Goal: Task Accomplishment & Management: Complete application form

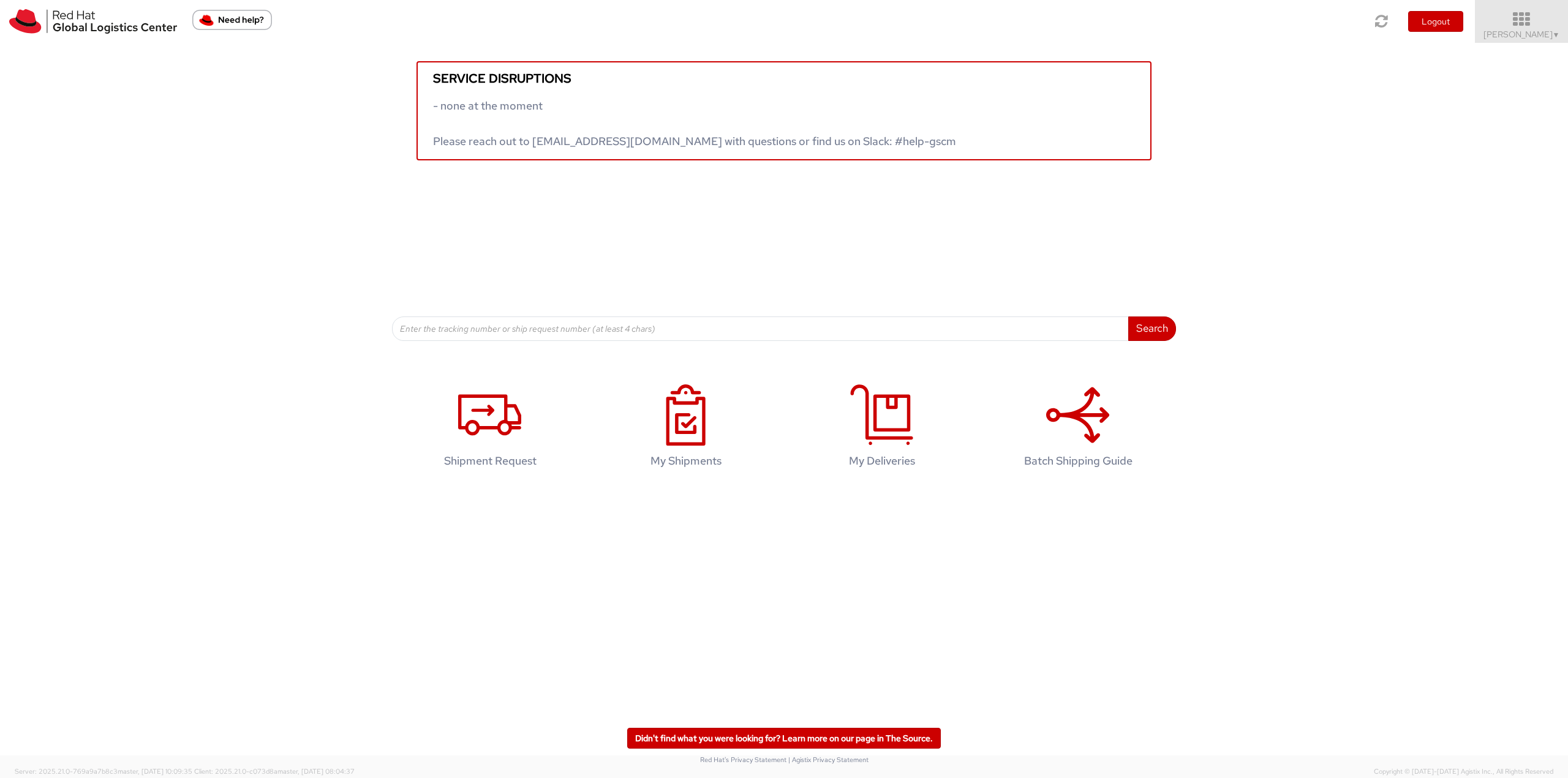
click at [1544, 20] on icon at bounding box center [1522, 19] width 107 height 17
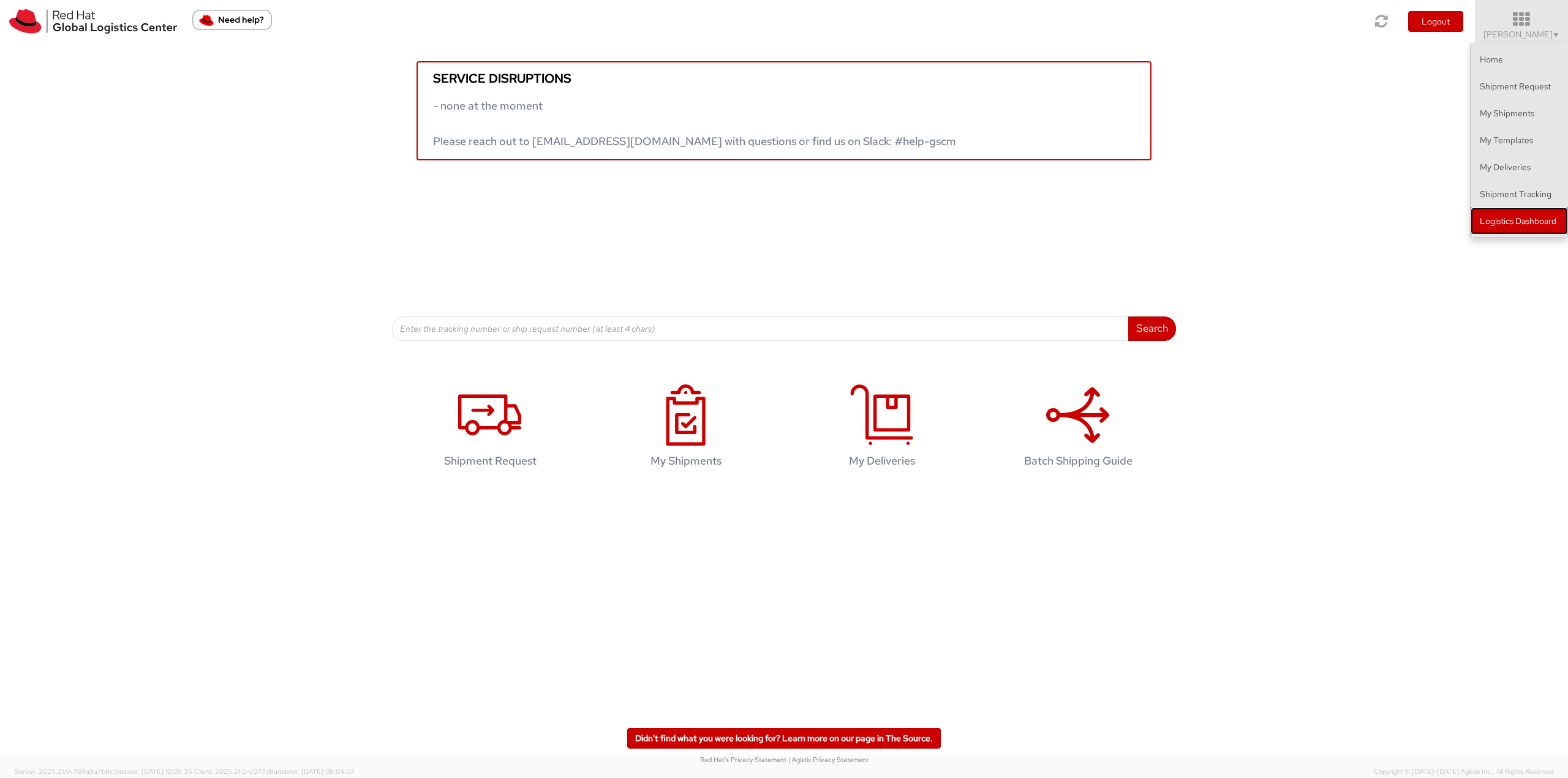
click at [1516, 227] on link "Logistics Dashboard" at bounding box center [1519, 221] width 97 height 27
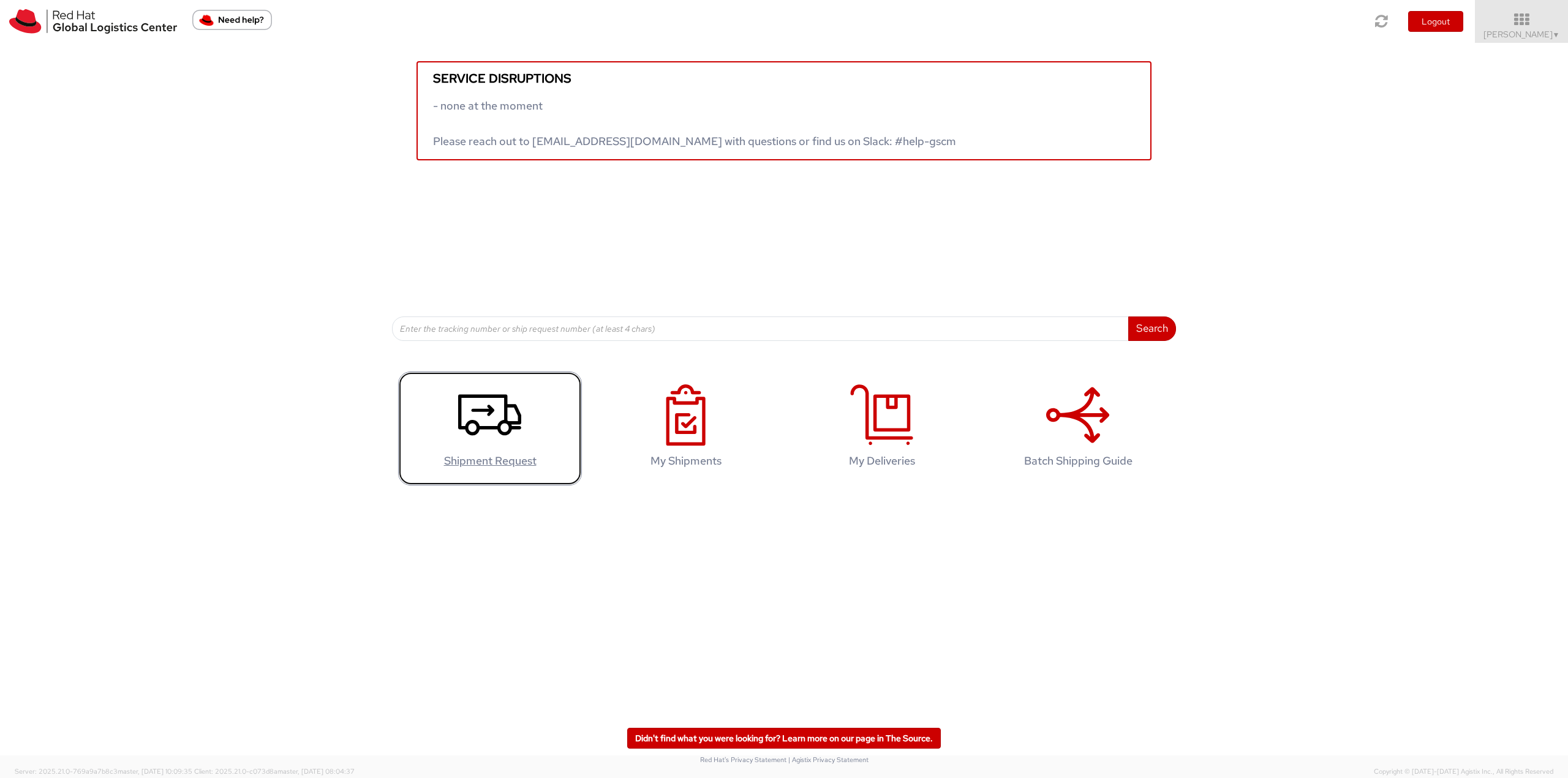
click at [565, 417] on link "Shipment Request" at bounding box center [490, 429] width 184 height 115
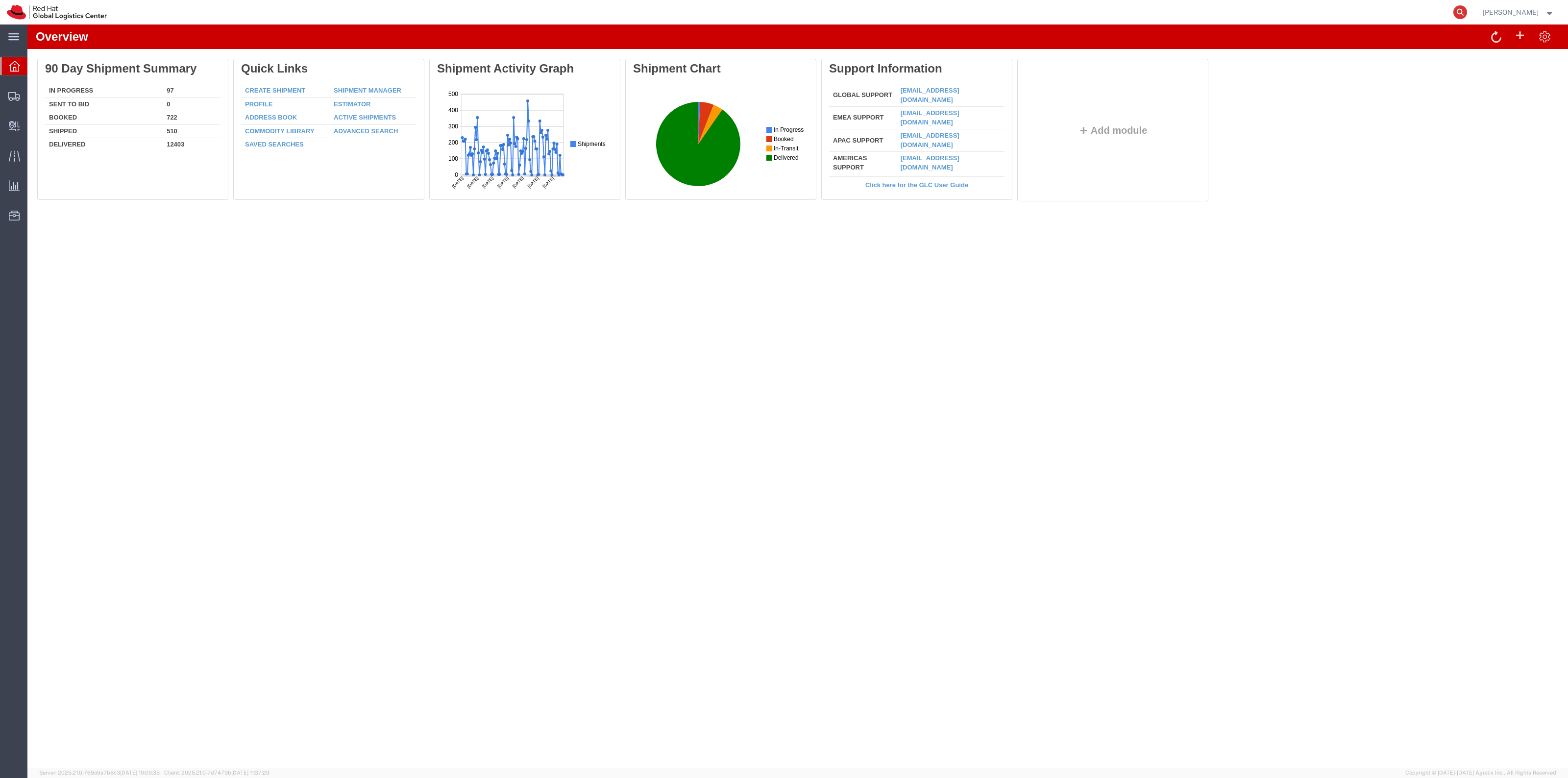
click at [1466, 16] on icon at bounding box center [1460, 12] width 14 height 14
click at [1449, 17] on input "search" at bounding box center [1304, 12] width 298 height 24
paste input "1072396112010011029400394199487070"
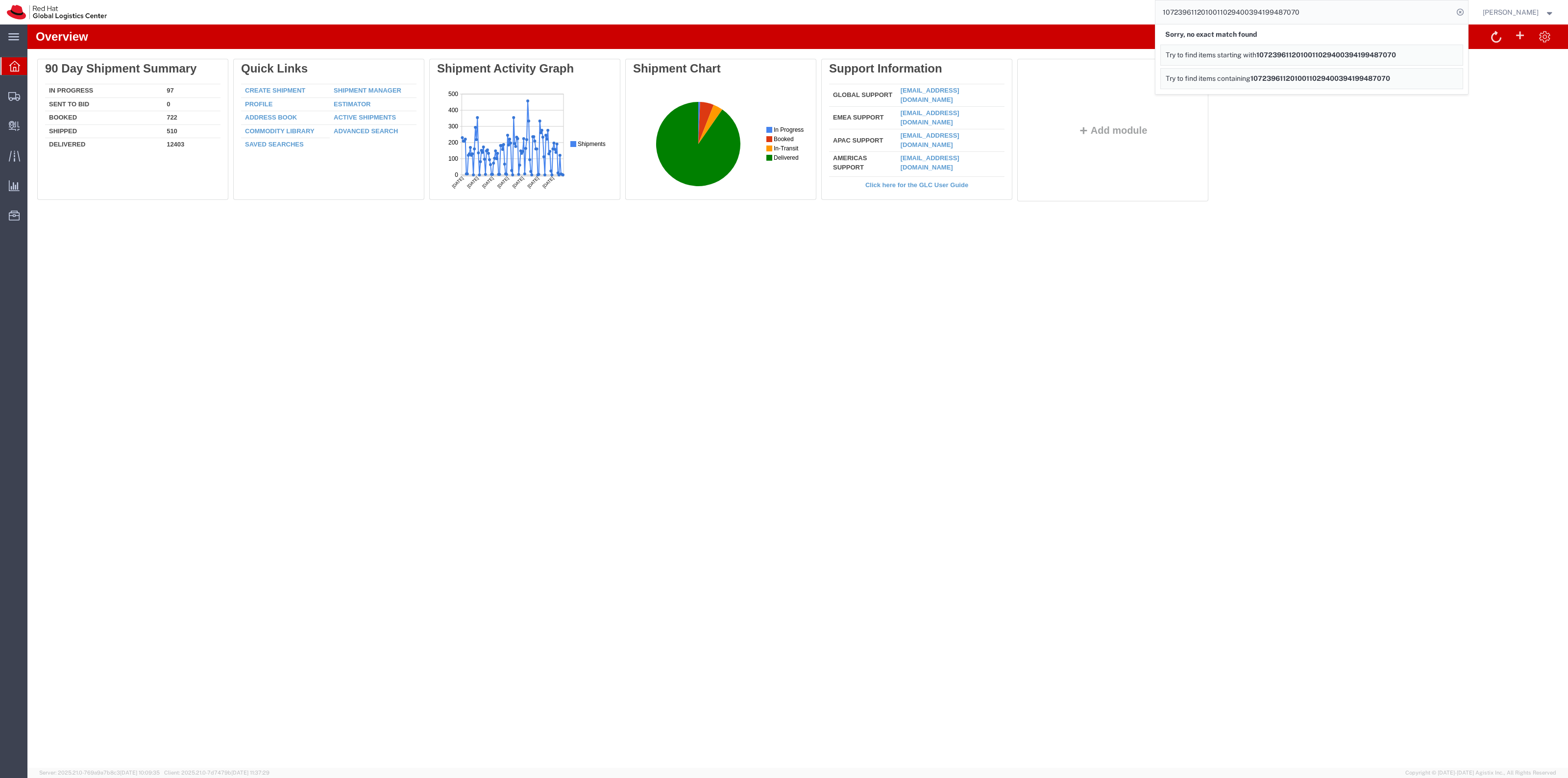
drag, startPoint x: 1258, startPoint y: 10, endPoint x: 983, endPoint y: 1, distance: 275.1
click at [983, 1] on div "1072396112010011029400394199487070 Sorry, no exact match found Try to find item…" at bounding box center [791, 12] width 1354 height 24
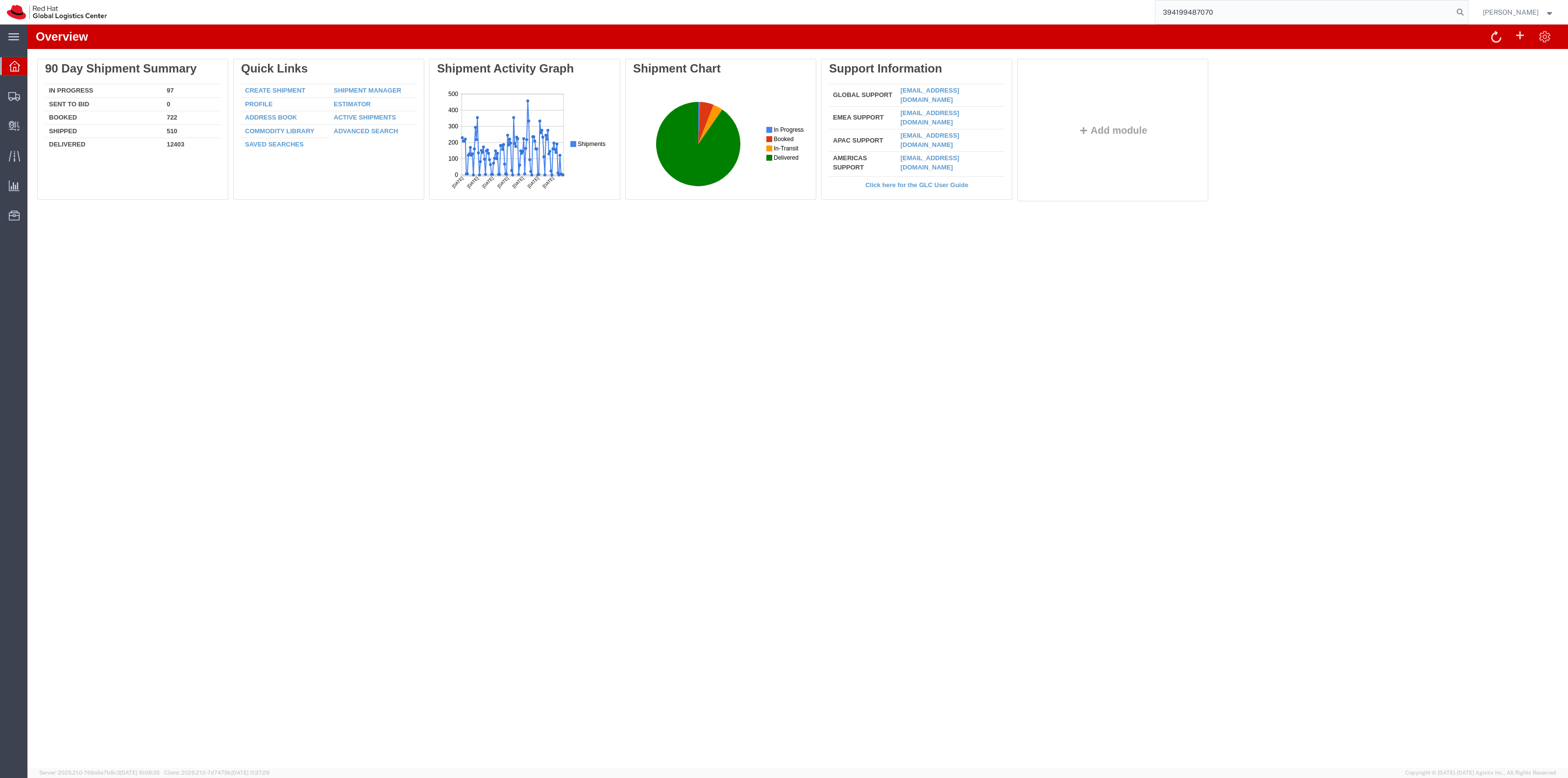
type input "394199487070"
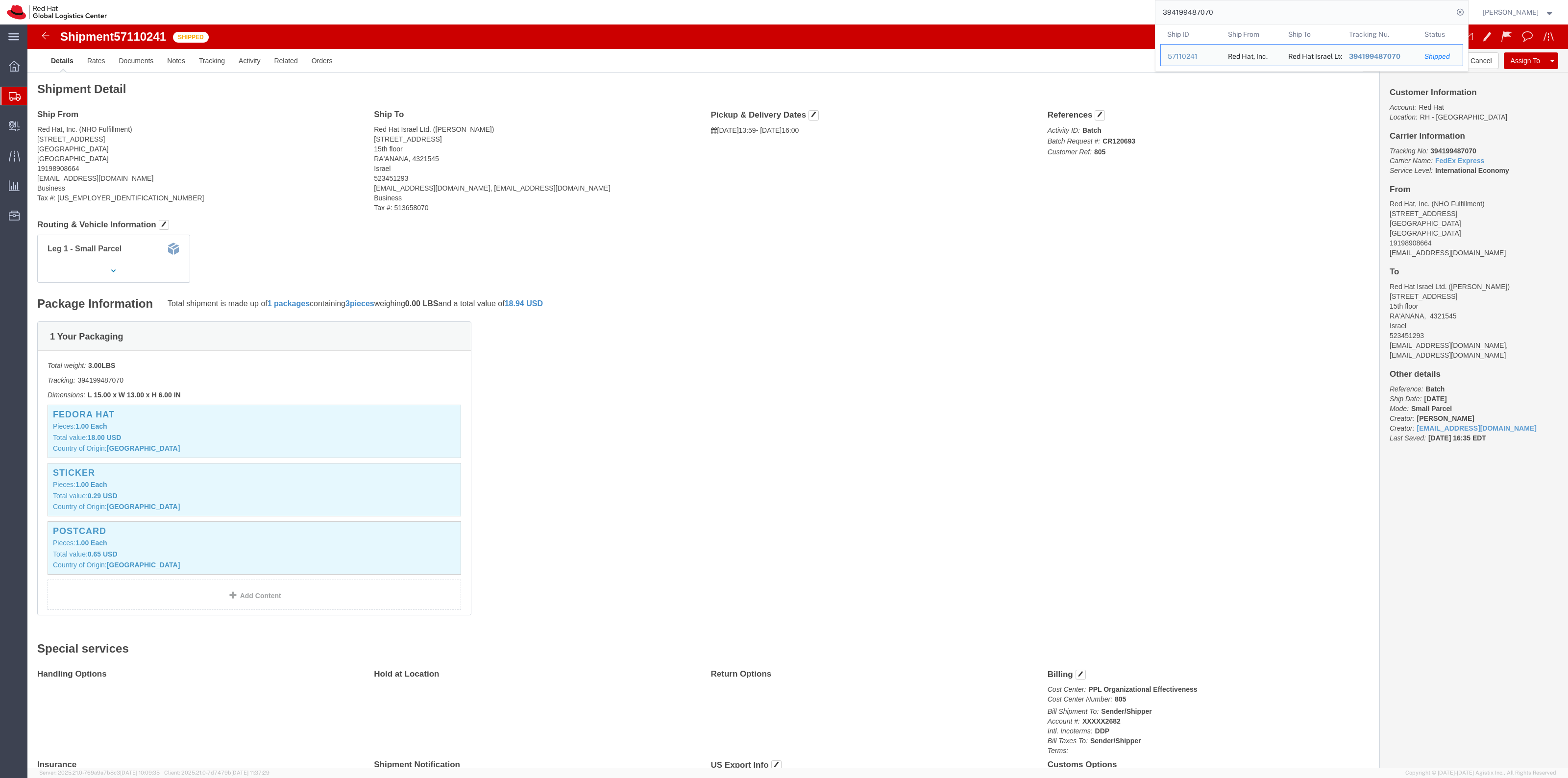
click at [0, 0] on span "Shipment Manager" at bounding box center [0, 0] width 0 height 0
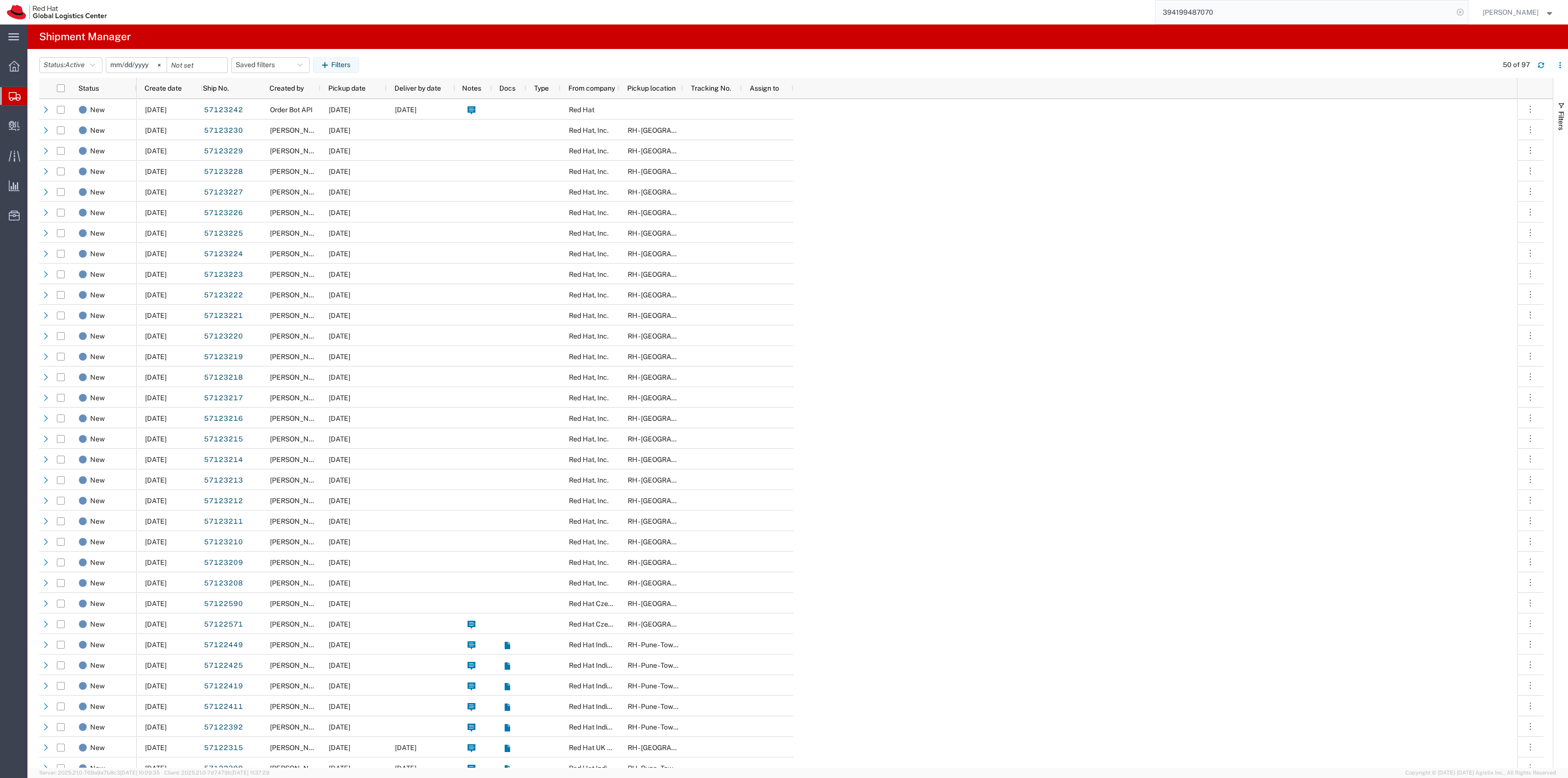
click at [1467, 12] on icon at bounding box center [1460, 12] width 14 height 14
drag, startPoint x: 343, startPoint y: 68, endPoint x: 352, endPoint y: 67, distance: 9.1
click at [343, 68] on button "Filters" at bounding box center [336, 65] width 46 height 16
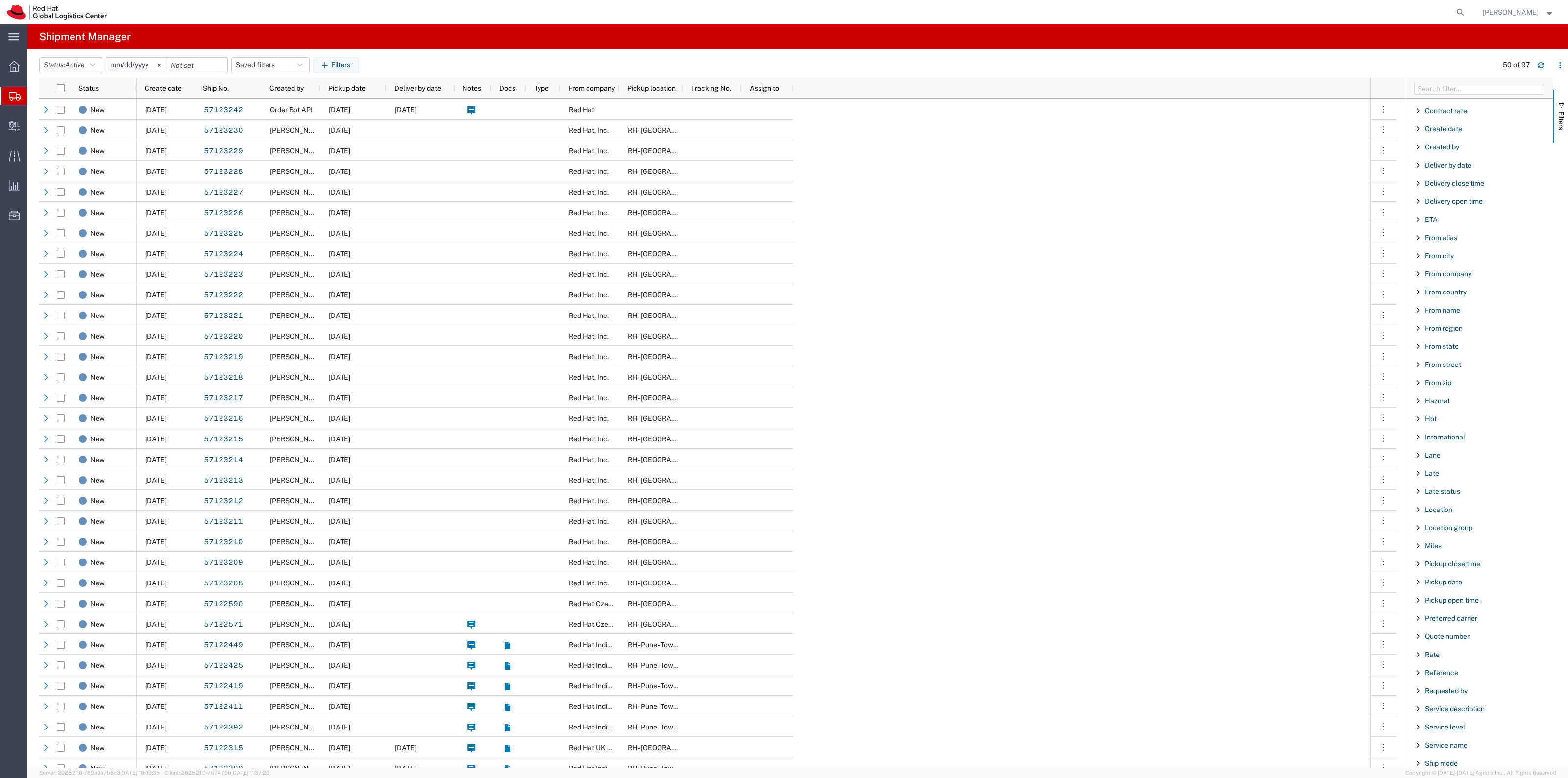
scroll to position [306, 0]
click at [1444, 529] on span "Reference" at bounding box center [1441, 527] width 33 height 8
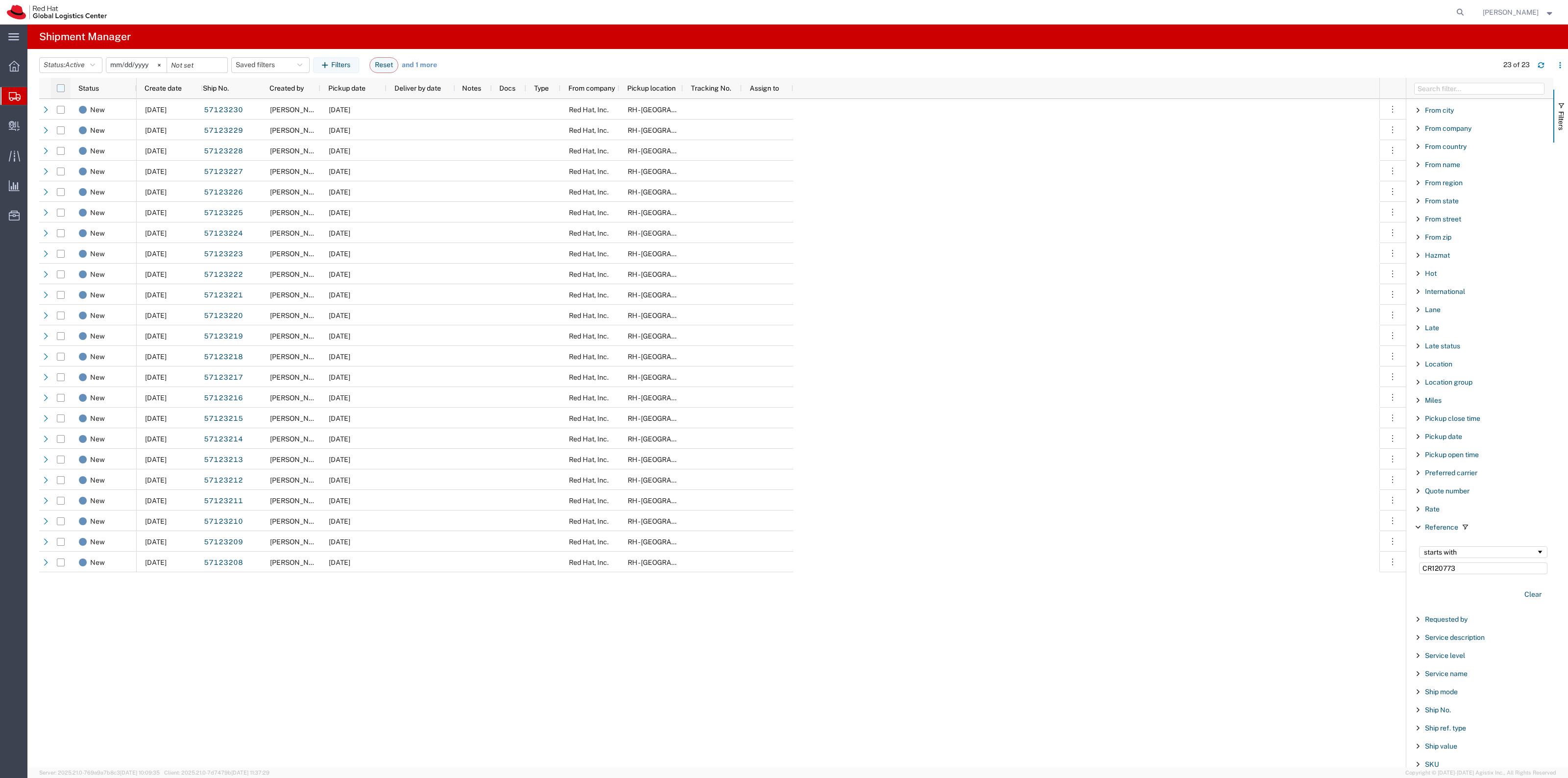
type input "CR120773"
click at [59, 87] on input "checkbox" at bounding box center [60, 88] width 8 height 8
checkbox input "true"
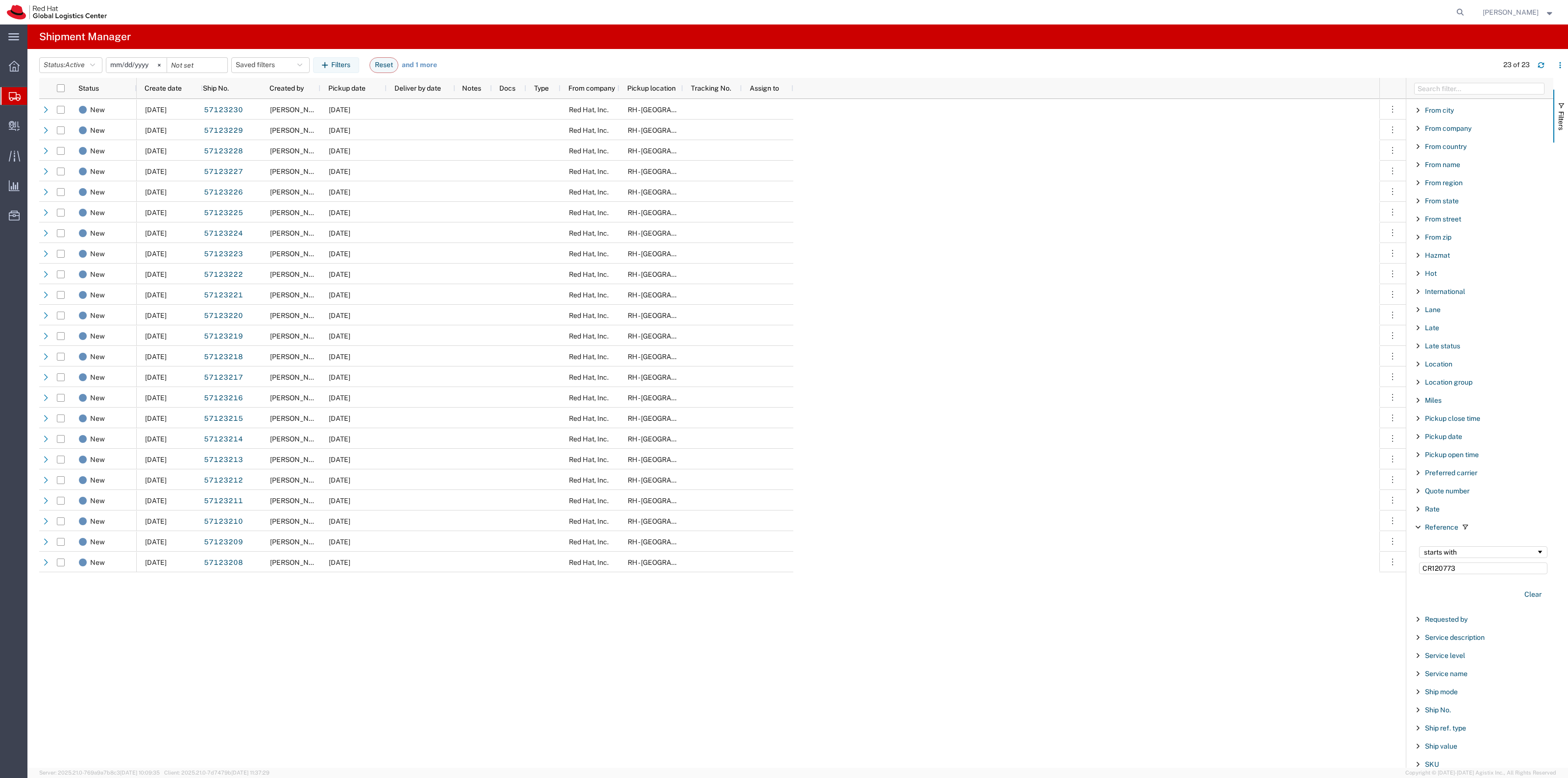
checkbox input "true"
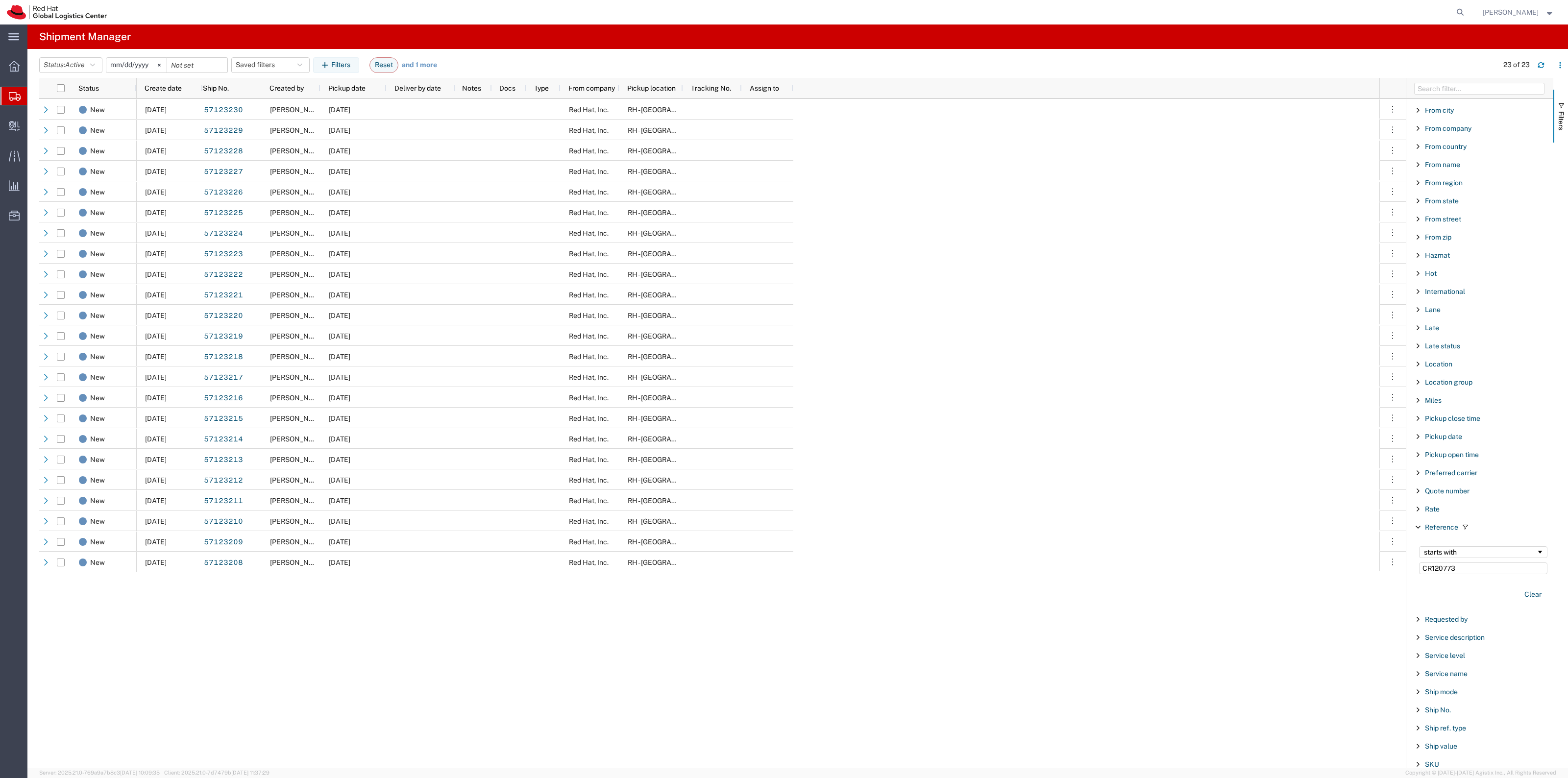
checkbox input "true"
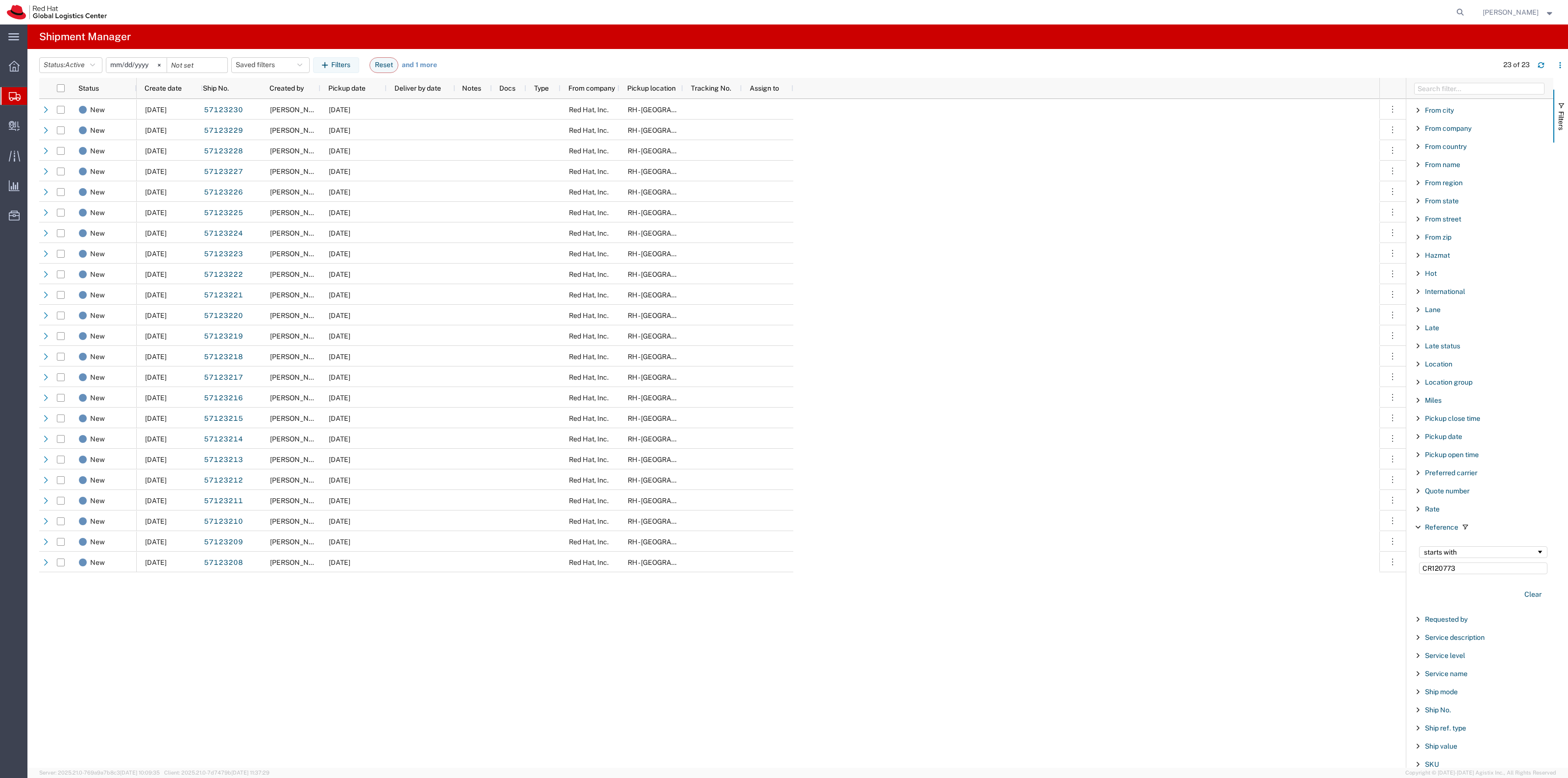
checkbox input "true"
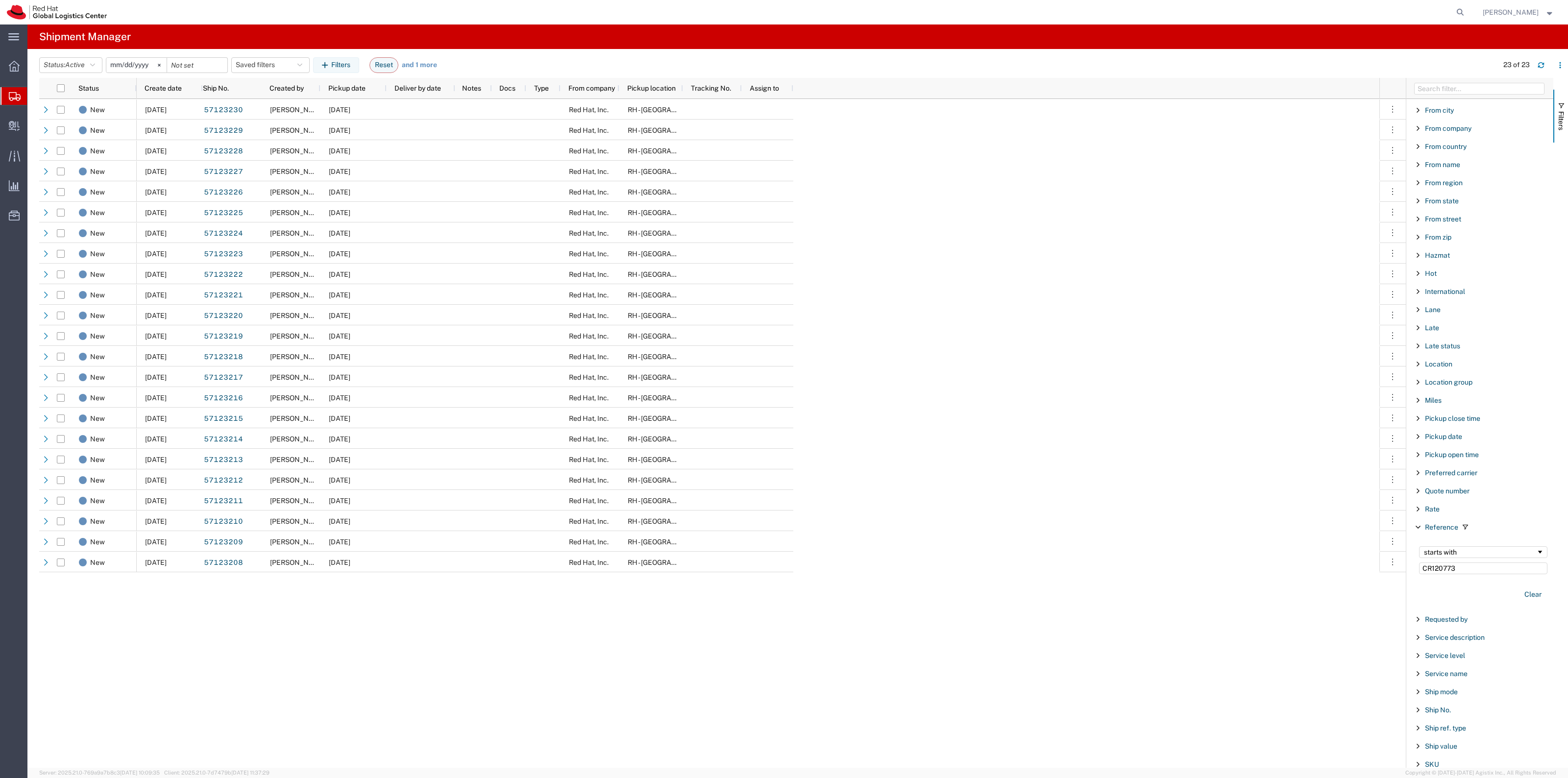
checkbox input "true"
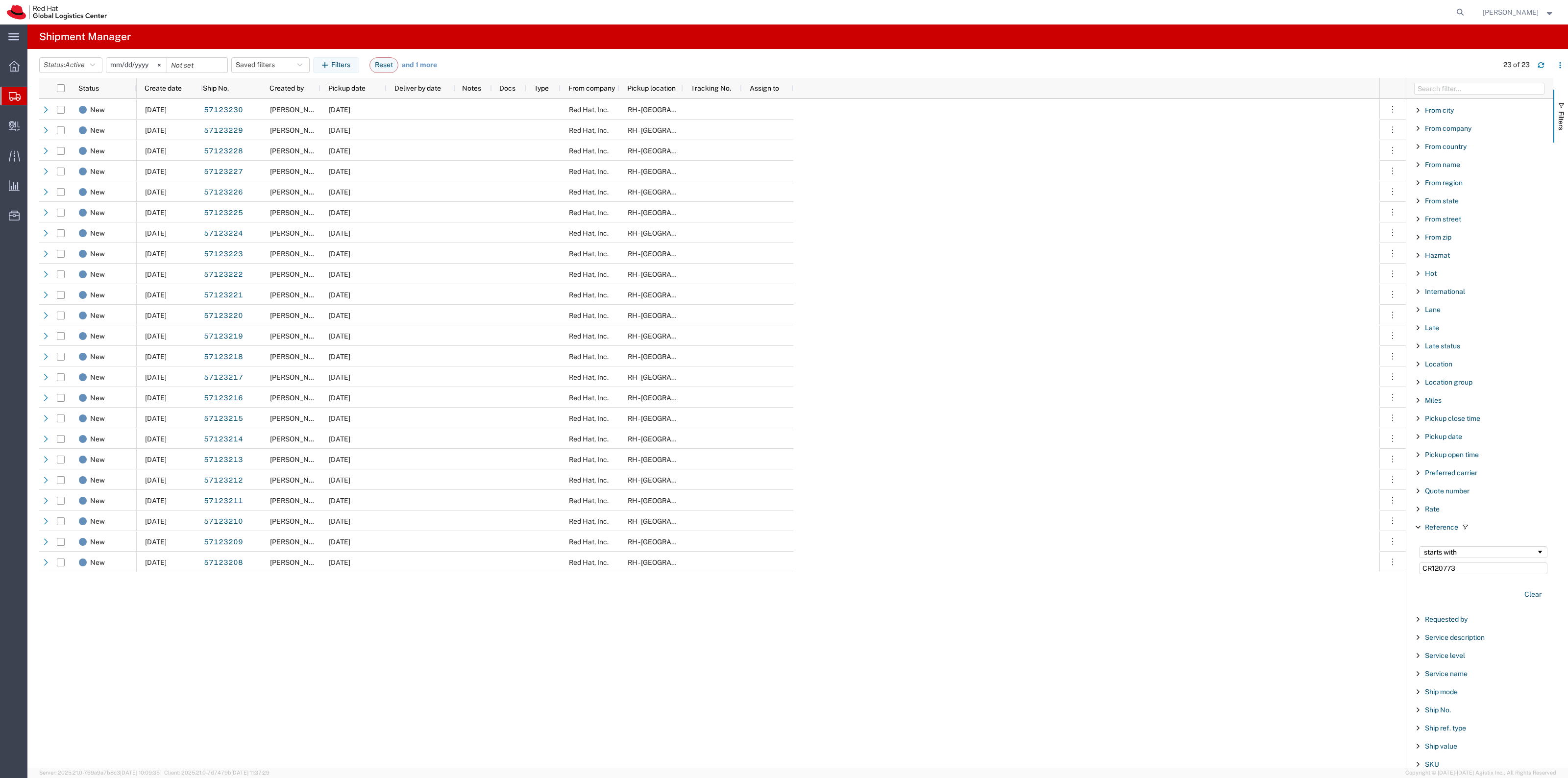
checkbox input "true"
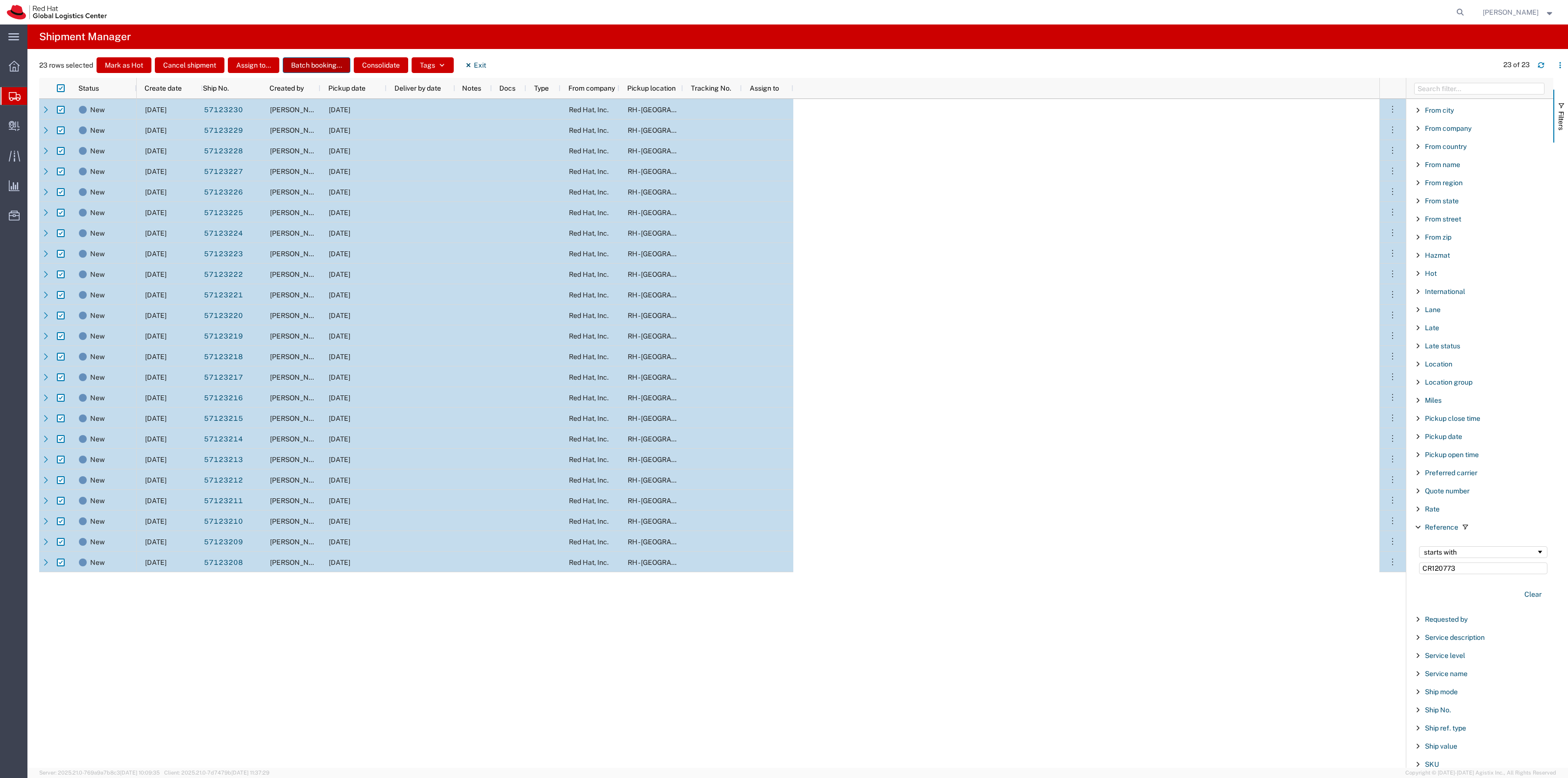
click at [315, 65] on button "Batch booking..." at bounding box center [316, 65] width 68 height 16
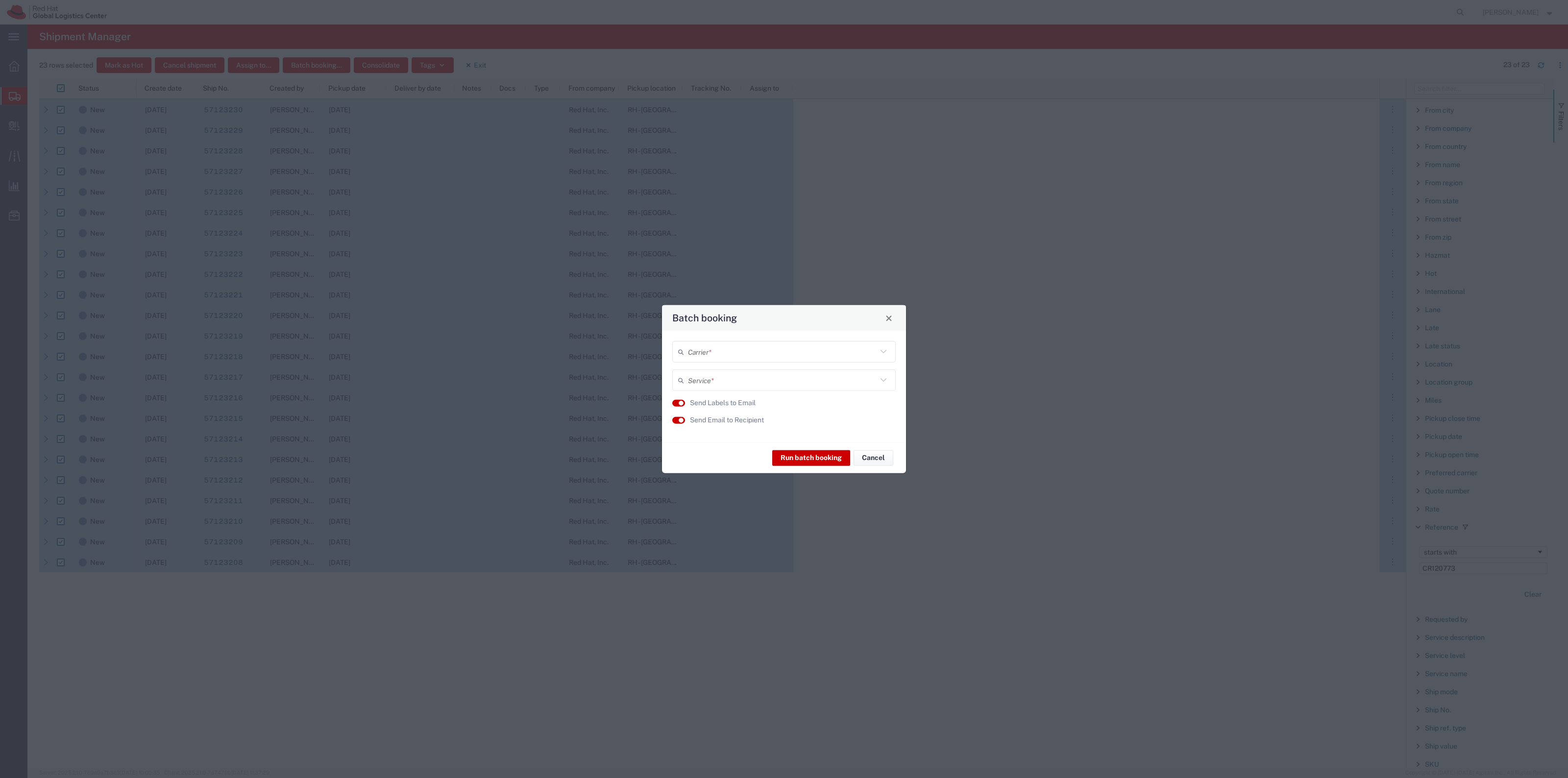
click at [768, 345] on input "text" at bounding box center [782, 352] width 189 height 17
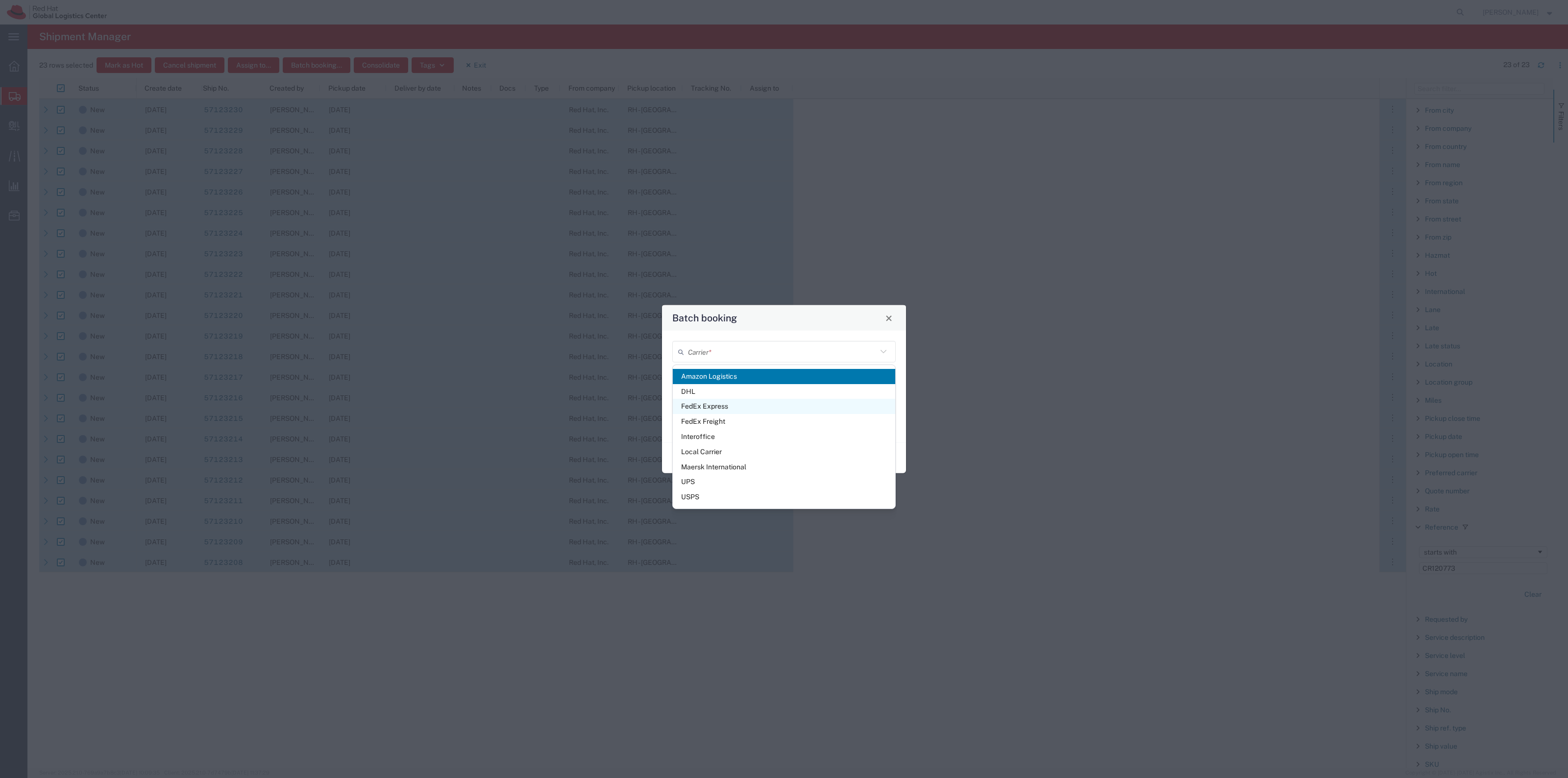
click at [748, 407] on span "FedEx Express" at bounding box center [783, 406] width 222 height 15
type input "FedEx Express"
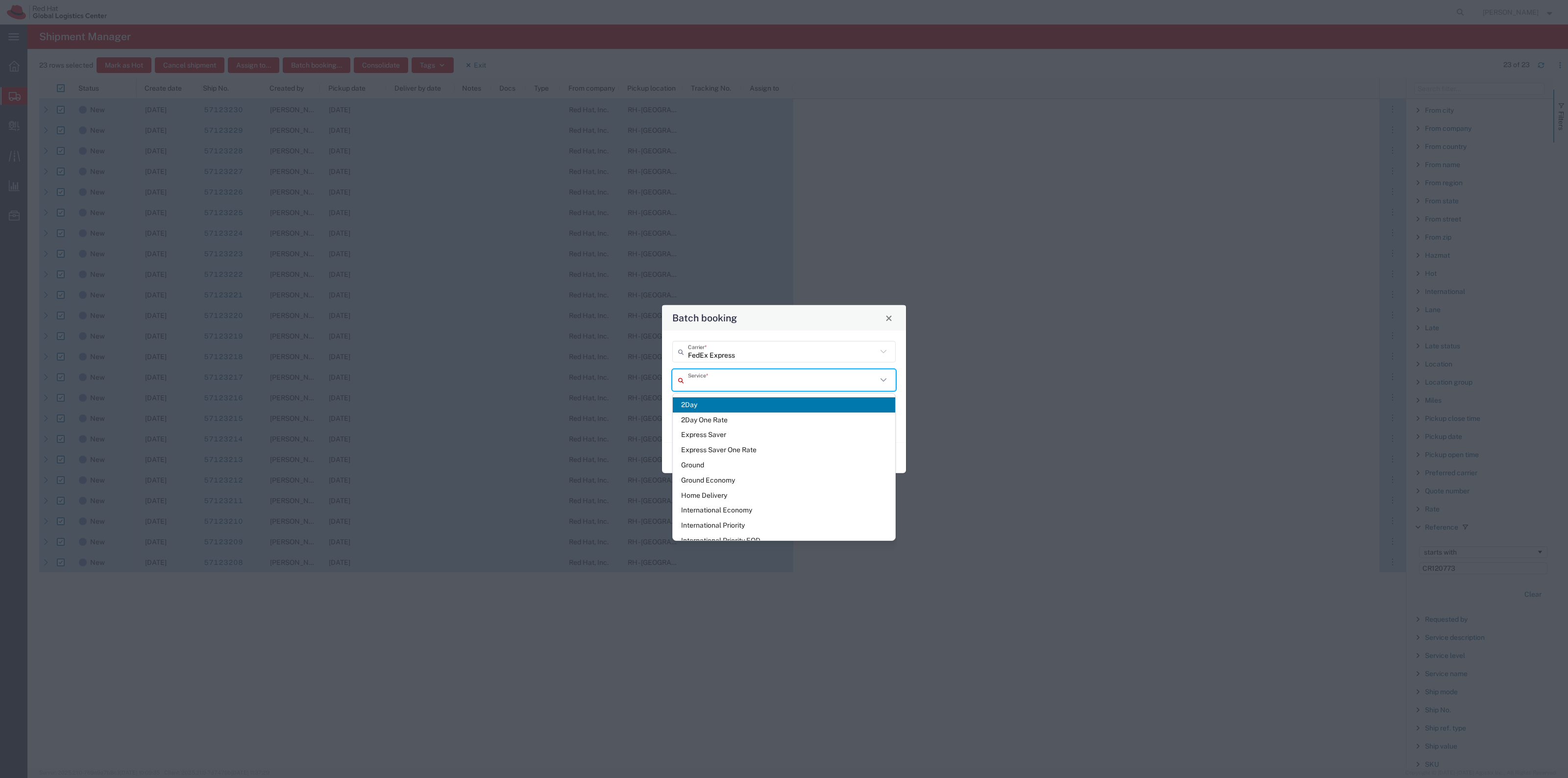
click at [760, 373] on input "text" at bounding box center [782, 380] width 189 height 17
click at [770, 475] on span "Ground Economy" at bounding box center [783, 480] width 222 height 15
type input "Ground Economy"
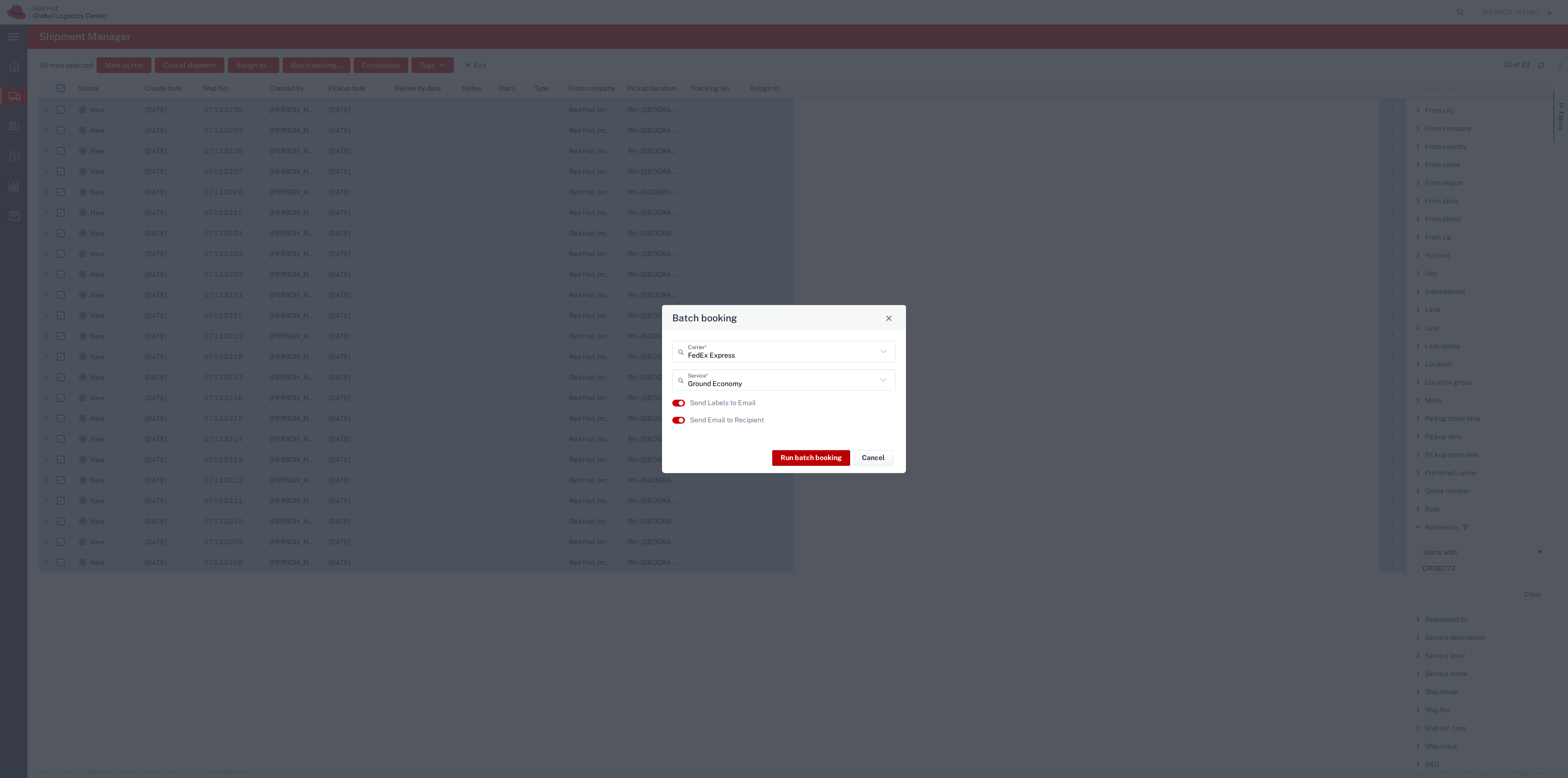
click at [822, 458] on button "Run batch booking" at bounding box center [811, 458] width 78 height 16
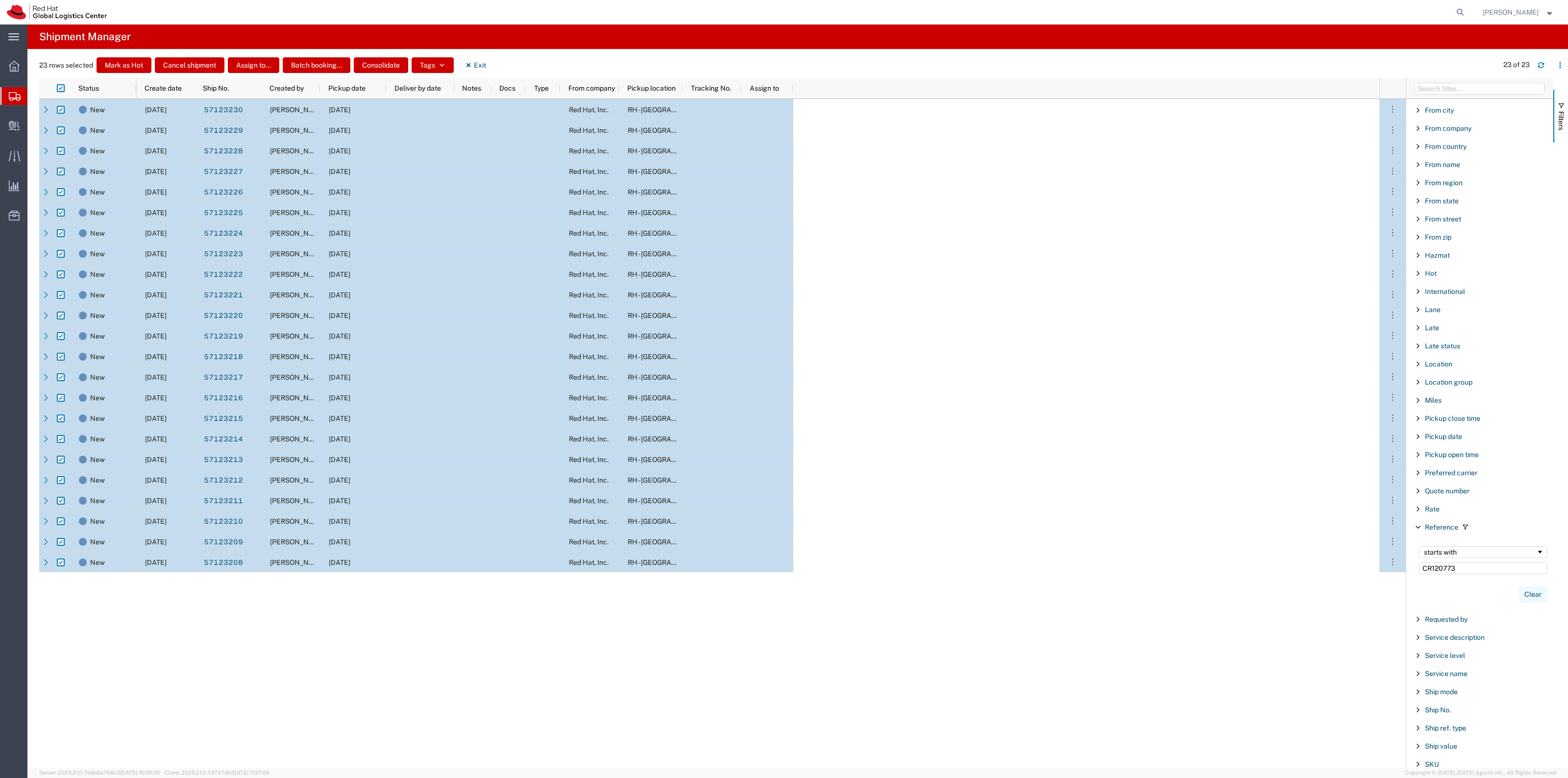
click at [1536, 603] on button "Clear" at bounding box center [1533, 595] width 29 height 16
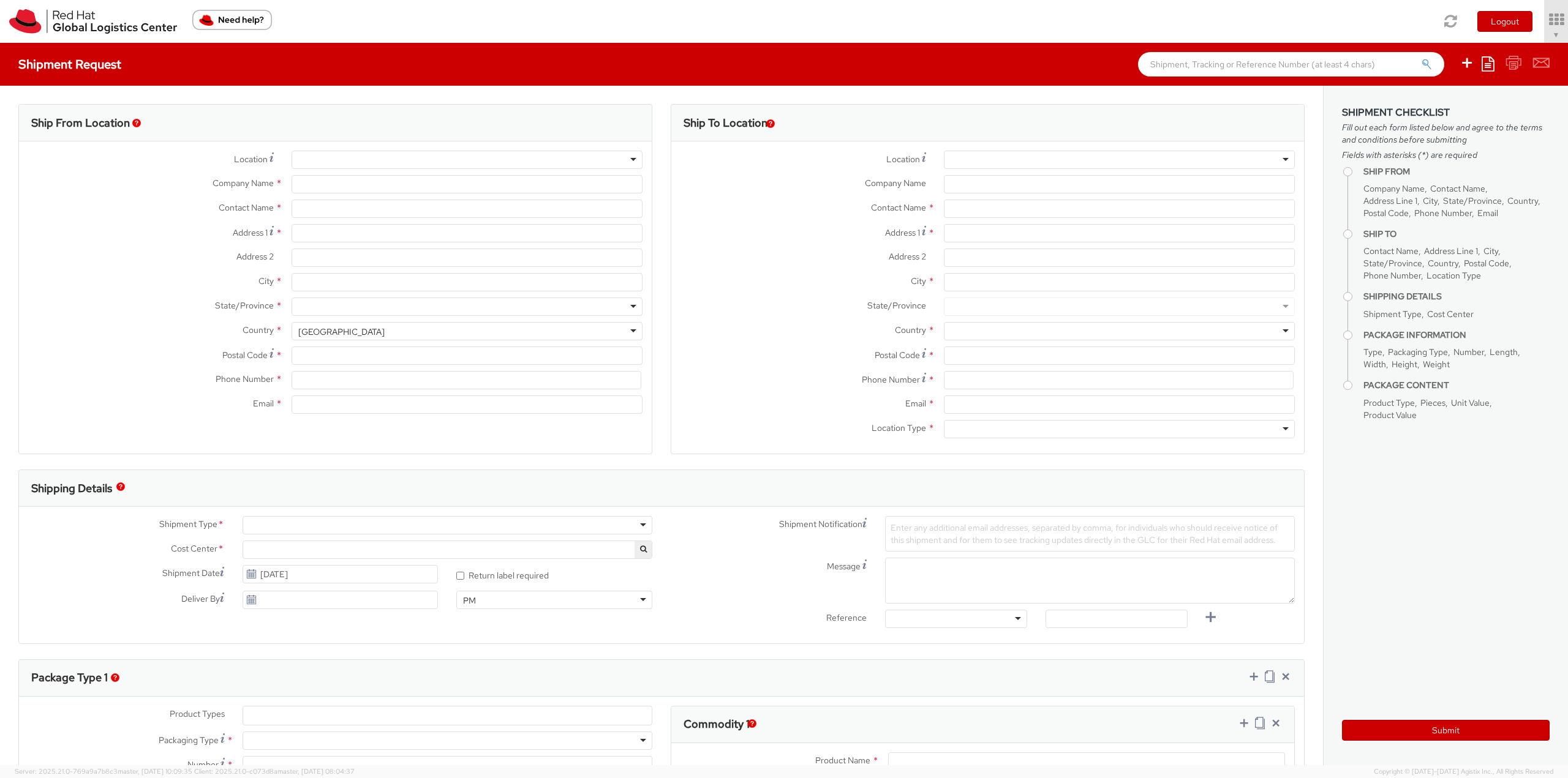
select select "901"
select select
type input "Red Hat, Inc."
type input "[PERSON_NAME]"
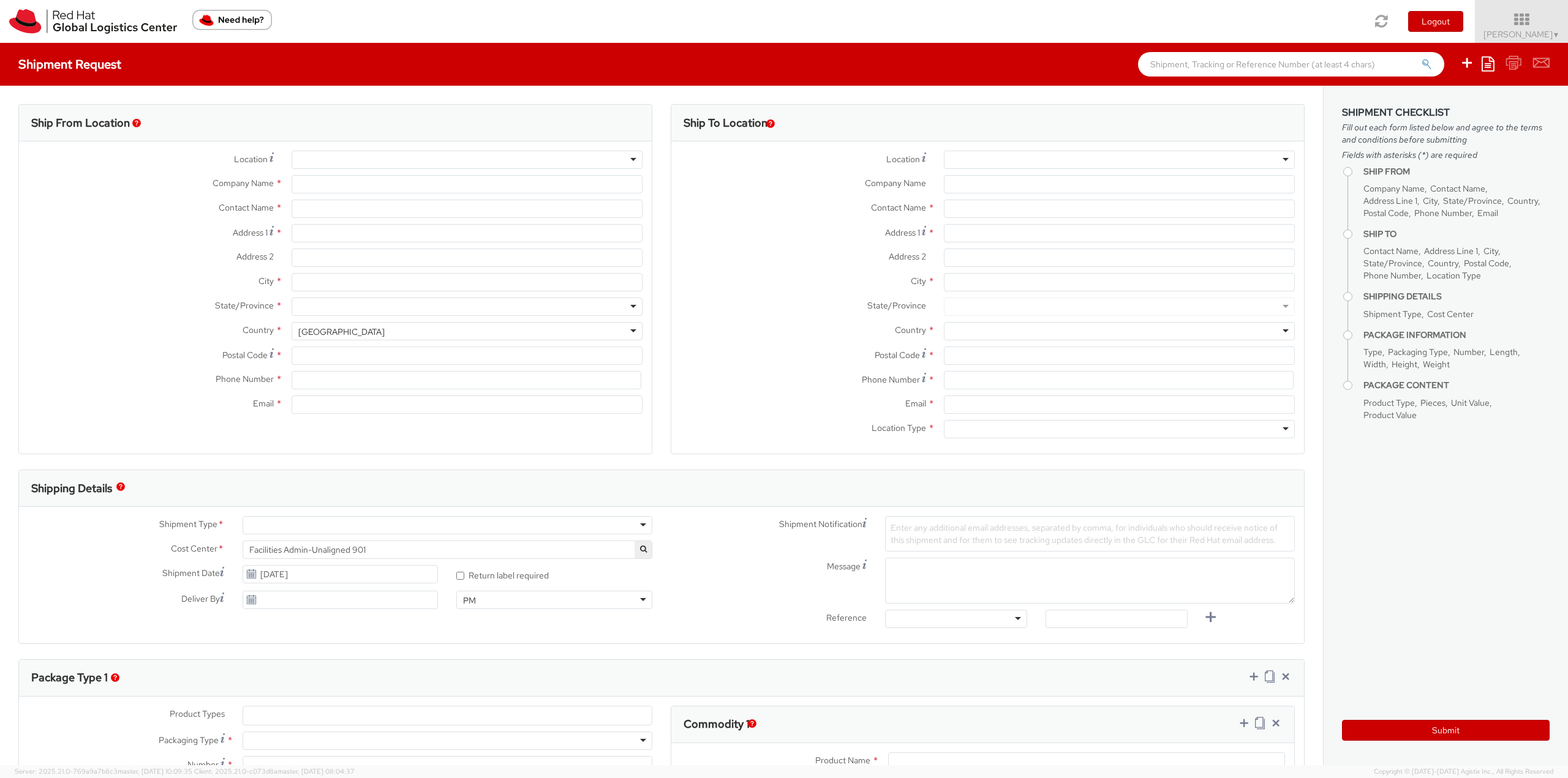
type input "100 East Davie Street"
type input "RALEIGH"
type input "27601"
type input "19198356701"
type input "rlomax@redhat.com"
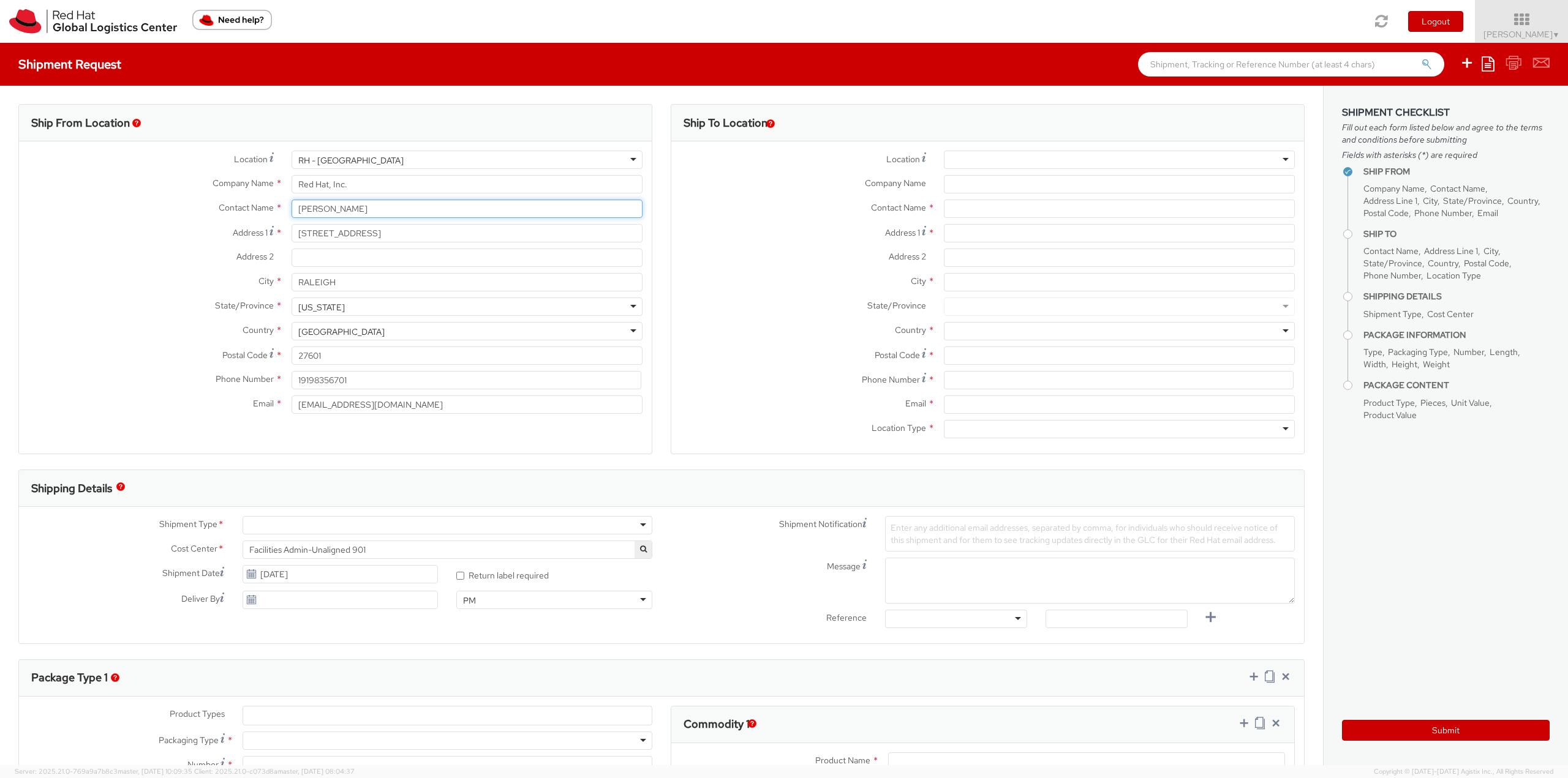
drag, startPoint x: 410, startPoint y: 209, endPoint x: 267, endPoint y: 206, distance: 143.0
click at [267, 206] on div "Contact Name * Robert Lomax" at bounding box center [336, 208] width 633 height 18
type input "NHO Fulfillment"
drag, startPoint x: 407, startPoint y: 406, endPoint x: 186, endPoint y: 403, distance: 221.0
click at [190, 403] on div "Email * rlomax@redhat.com" at bounding box center [336, 405] width 633 height 18
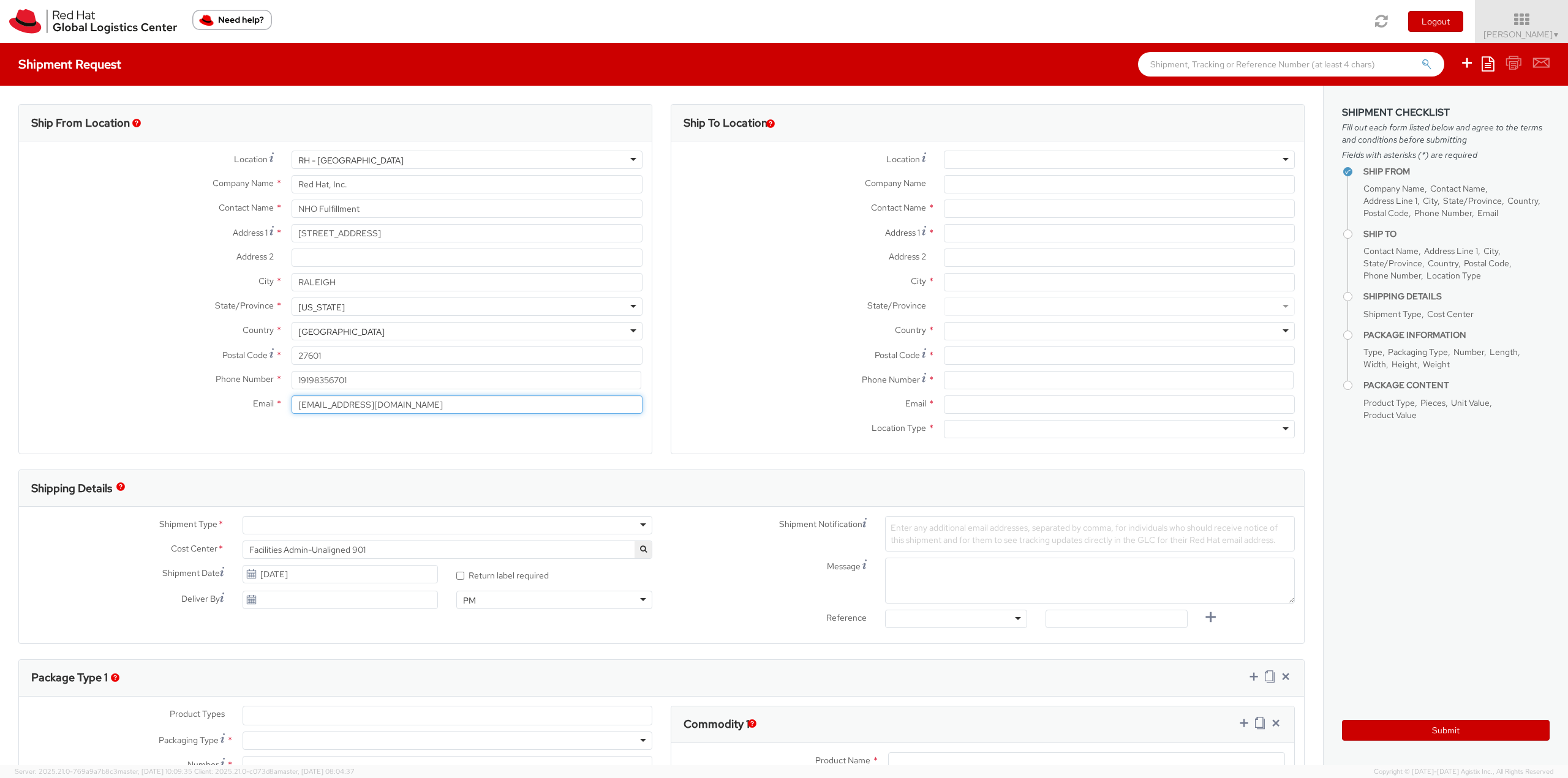
type input "americasfulfillment@redhat.com"
click at [349, 527] on div at bounding box center [447, 526] width 410 height 18
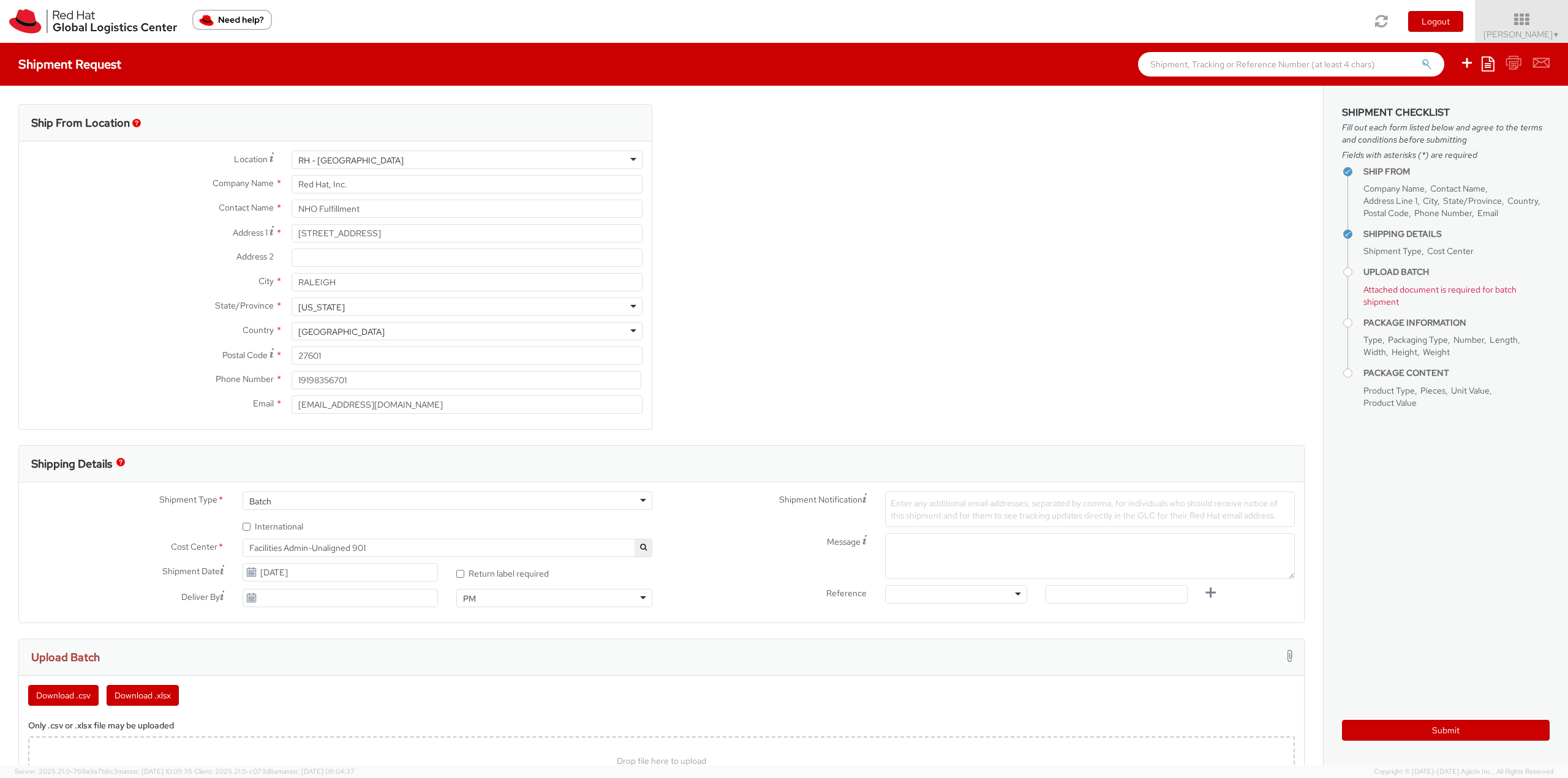
click at [367, 547] on span "Facilities Admin-Unaligned 901" at bounding box center [447, 548] width 396 height 11
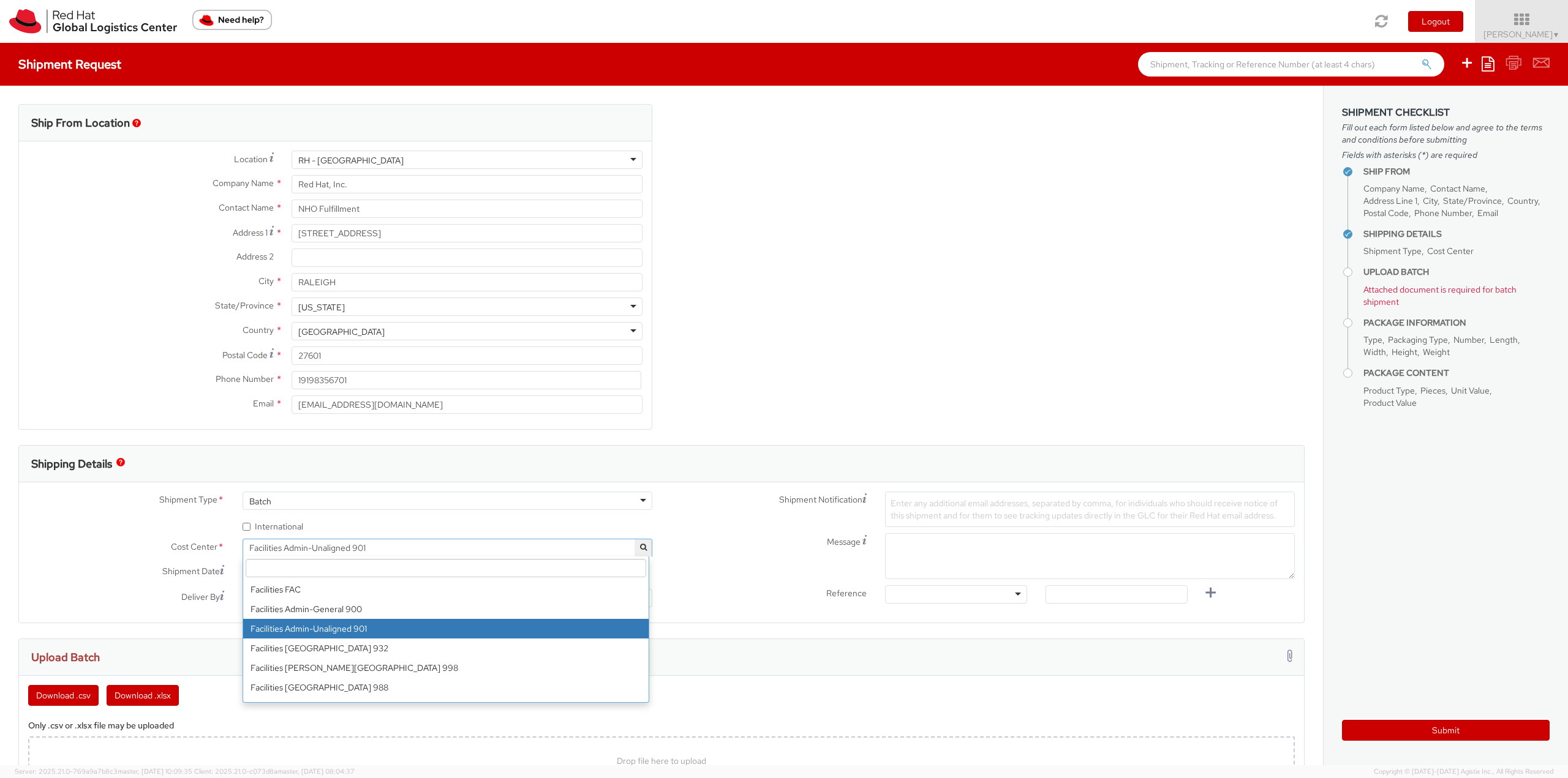
click at [438, 567] on input "search" at bounding box center [446, 568] width 400 height 18
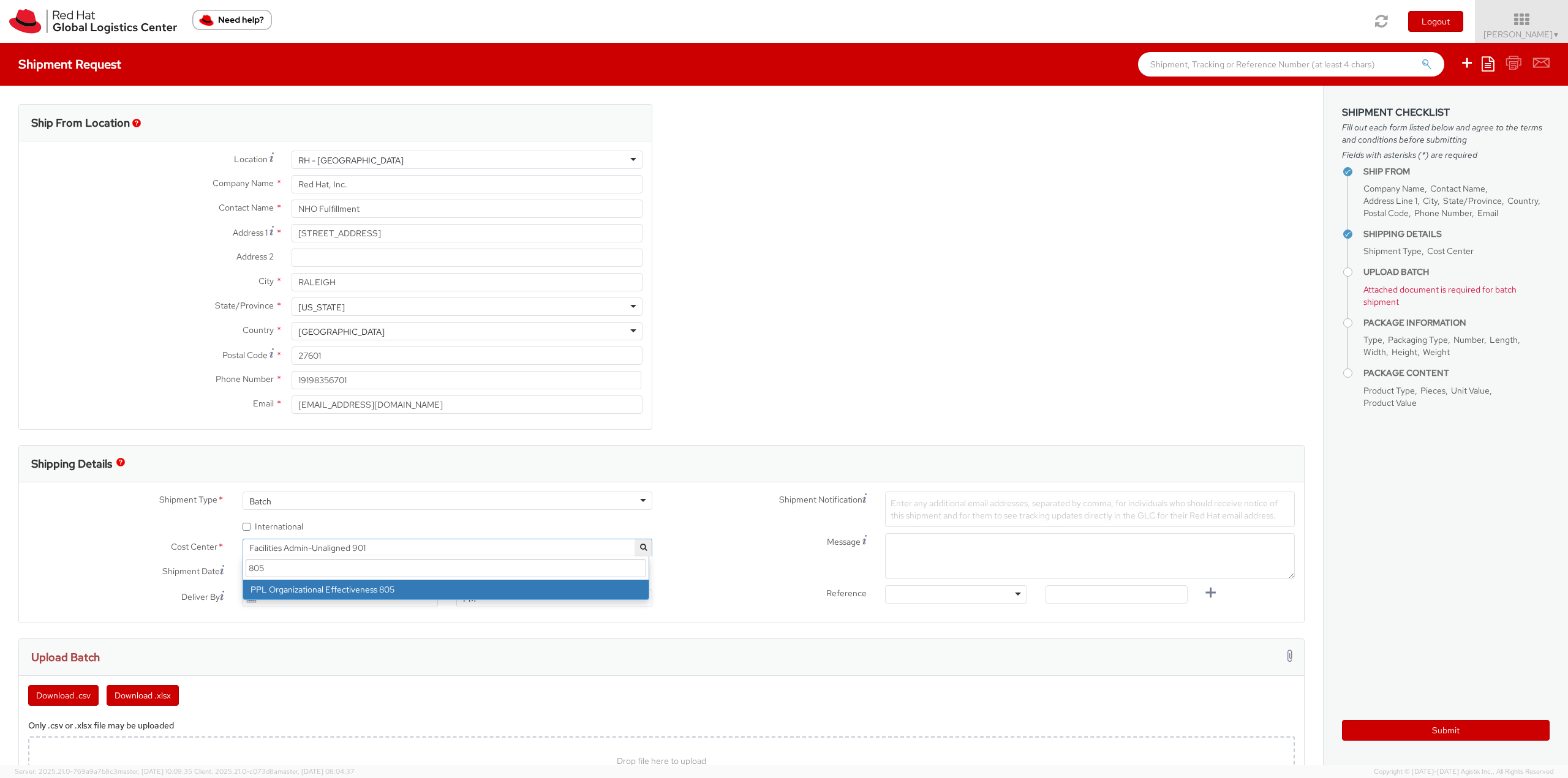
type input "805"
select select "805"
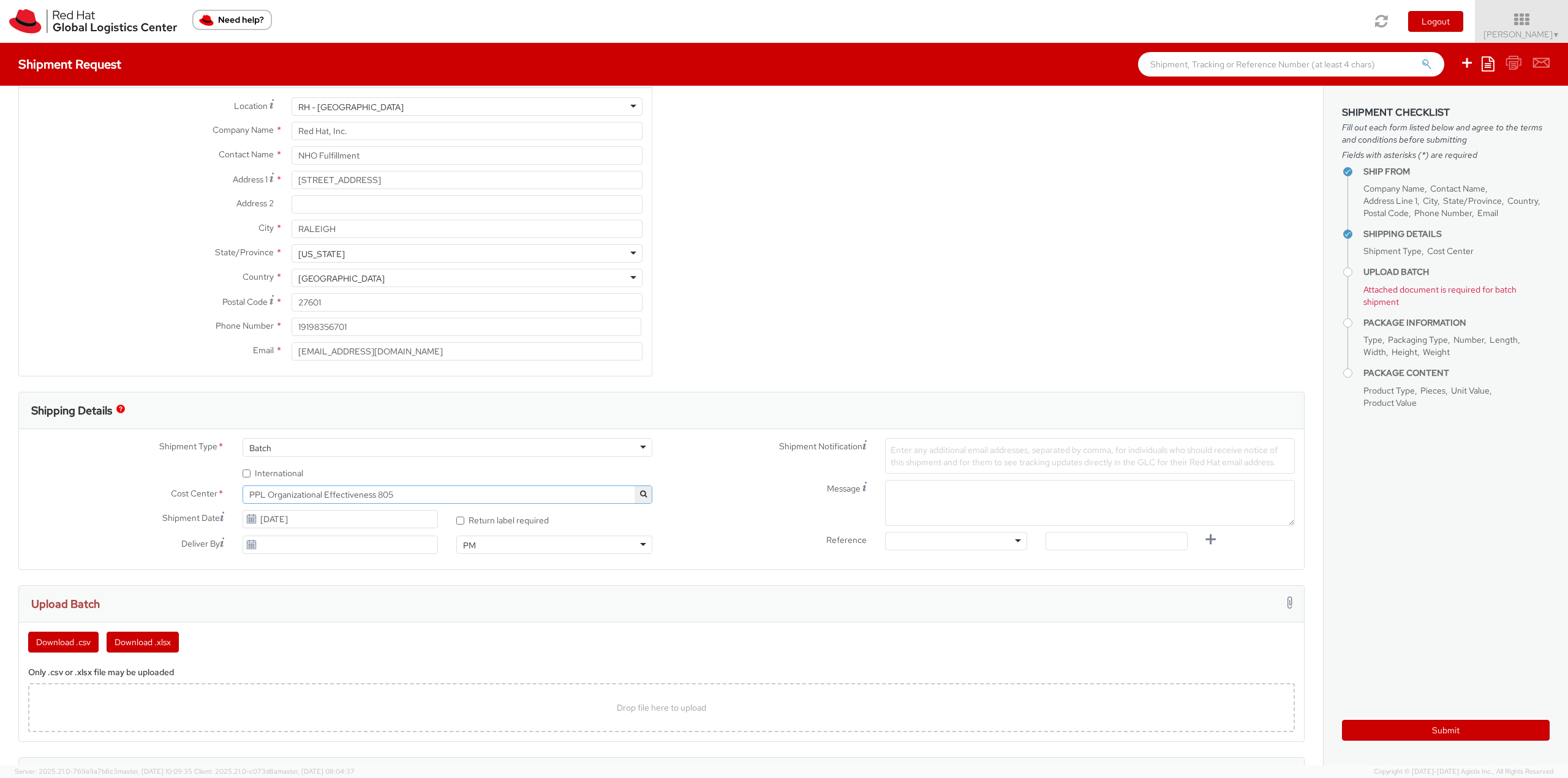
scroll to position [122, 0]
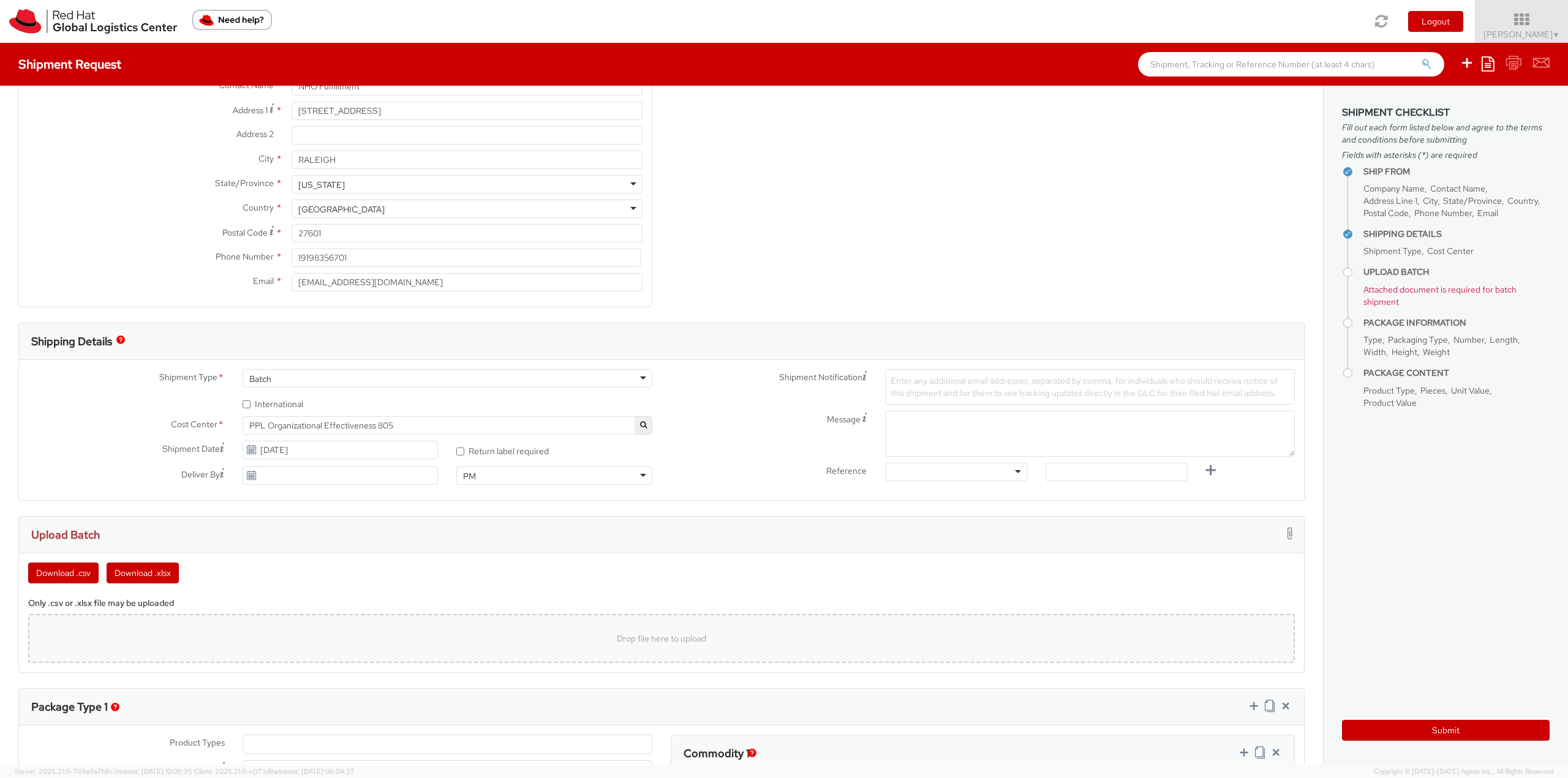
click at [607, 645] on div "Drop file here to upload" at bounding box center [661, 638] width 1247 height 30
type input "C:\fakepath\NHO 10-13.csv"
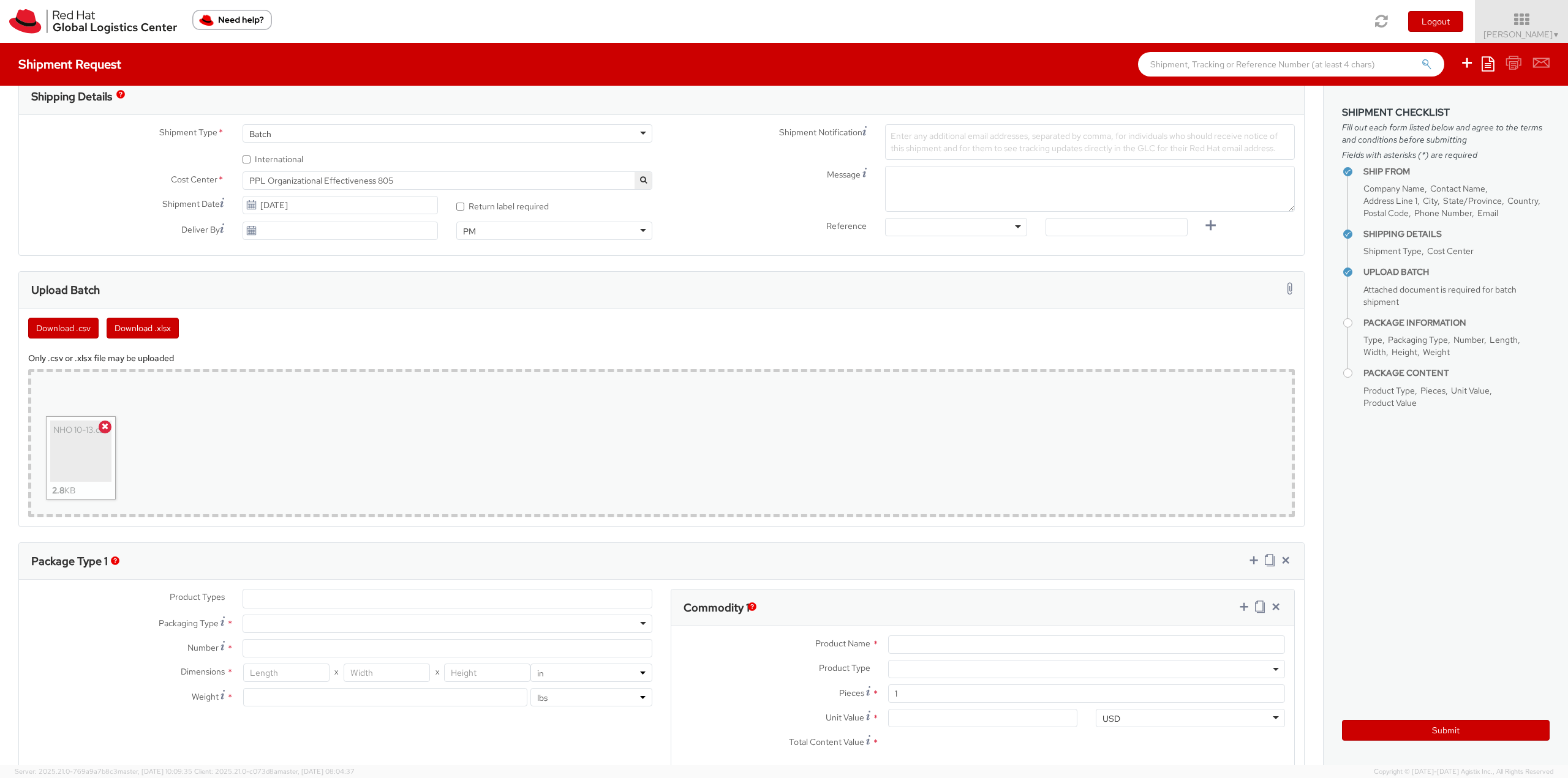
scroll to position [551, 0]
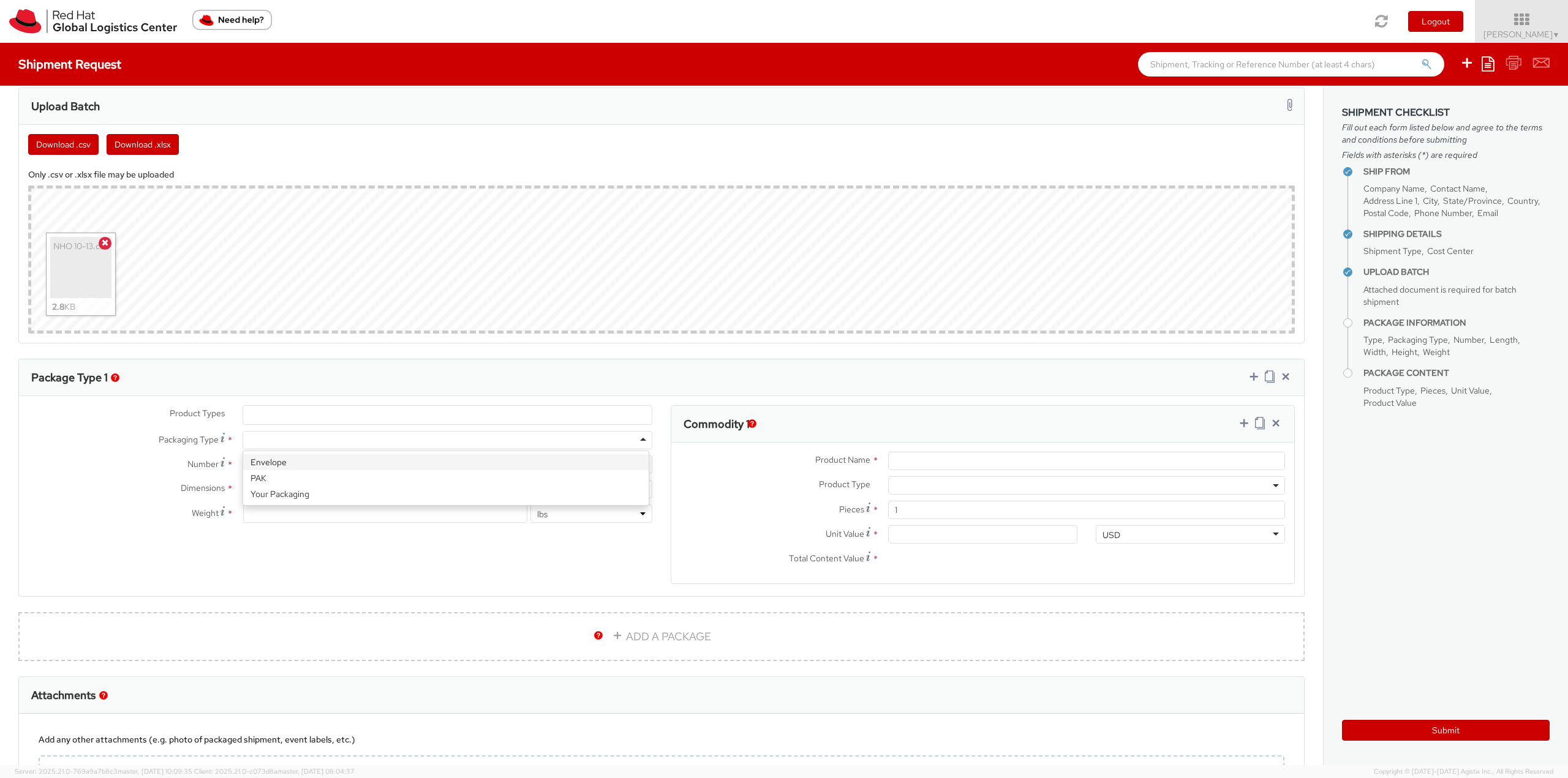
click at [304, 439] on div at bounding box center [447, 440] width 410 height 18
type input "1"
type input "9.5"
type input "12.5"
type input "0.25"
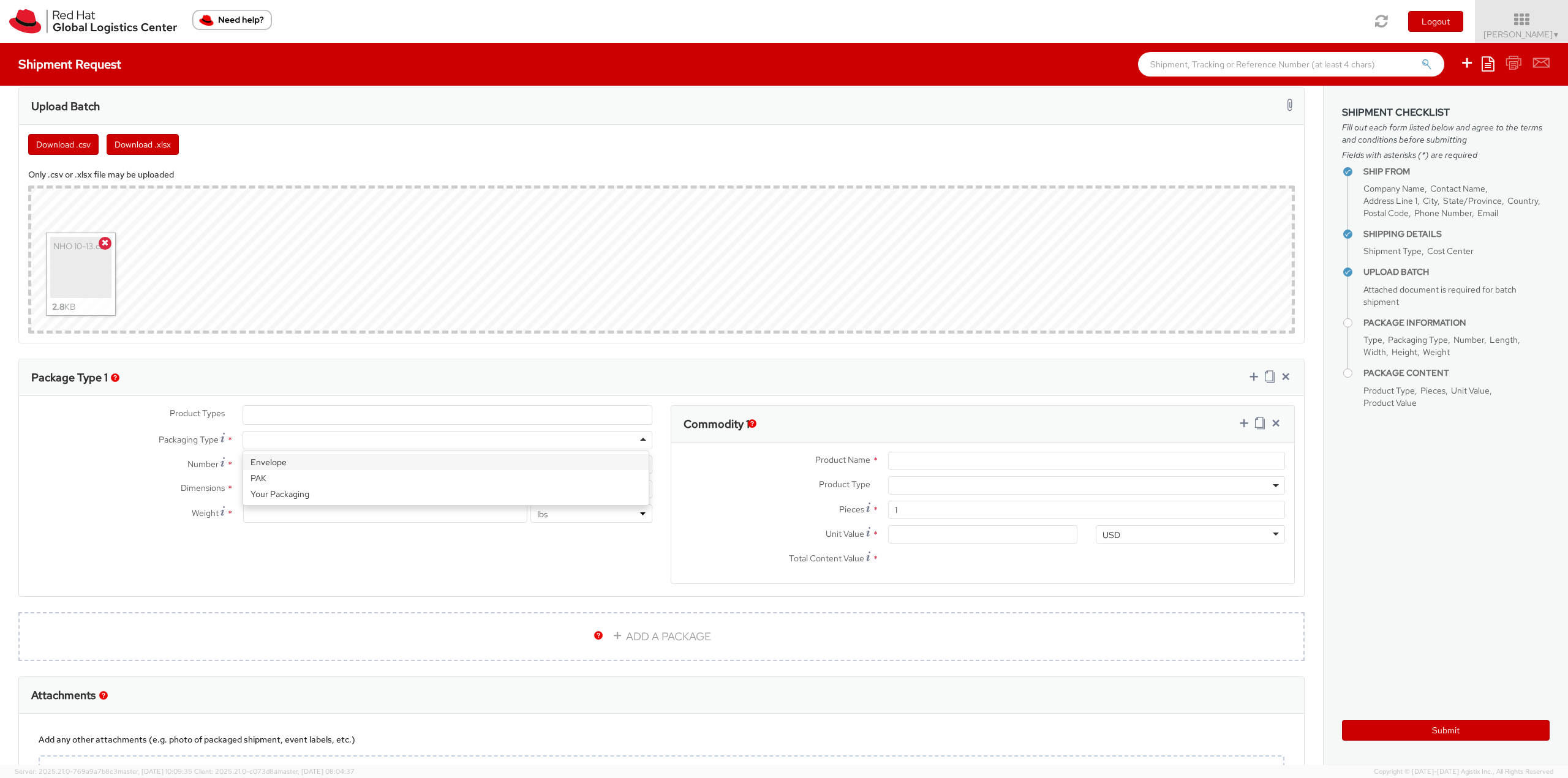
type input "1"
click at [291, 436] on div "Envelope" at bounding box center [447, 440] width 410 height 18
drag, startPoint x: 294, startPoint y: 497, endPoint x: 218, endPoint y: 481, distance: 77.7
click at [220, 481] on div "Dimensions * 9.5 X 12.5 X 0.25 in cm" at bounding box center [340, 489] width 642 height 18
type input "15"
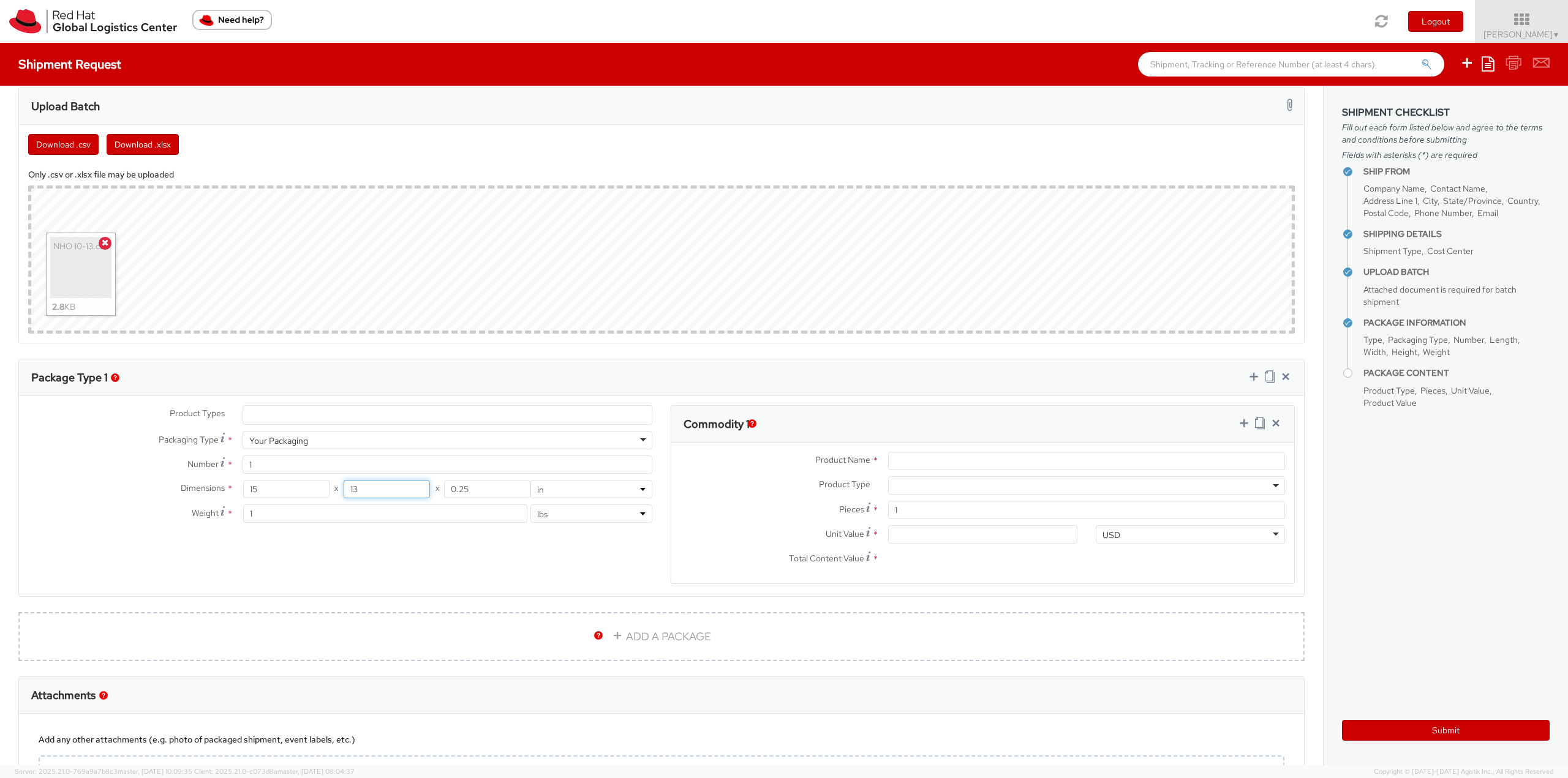
type input "13"
type input "6"
click at [950, 464] on input "Product Name *" at bounding box center [1086, 461] width 397 height 18
type input "Fedora Hat"
type input "1.00"
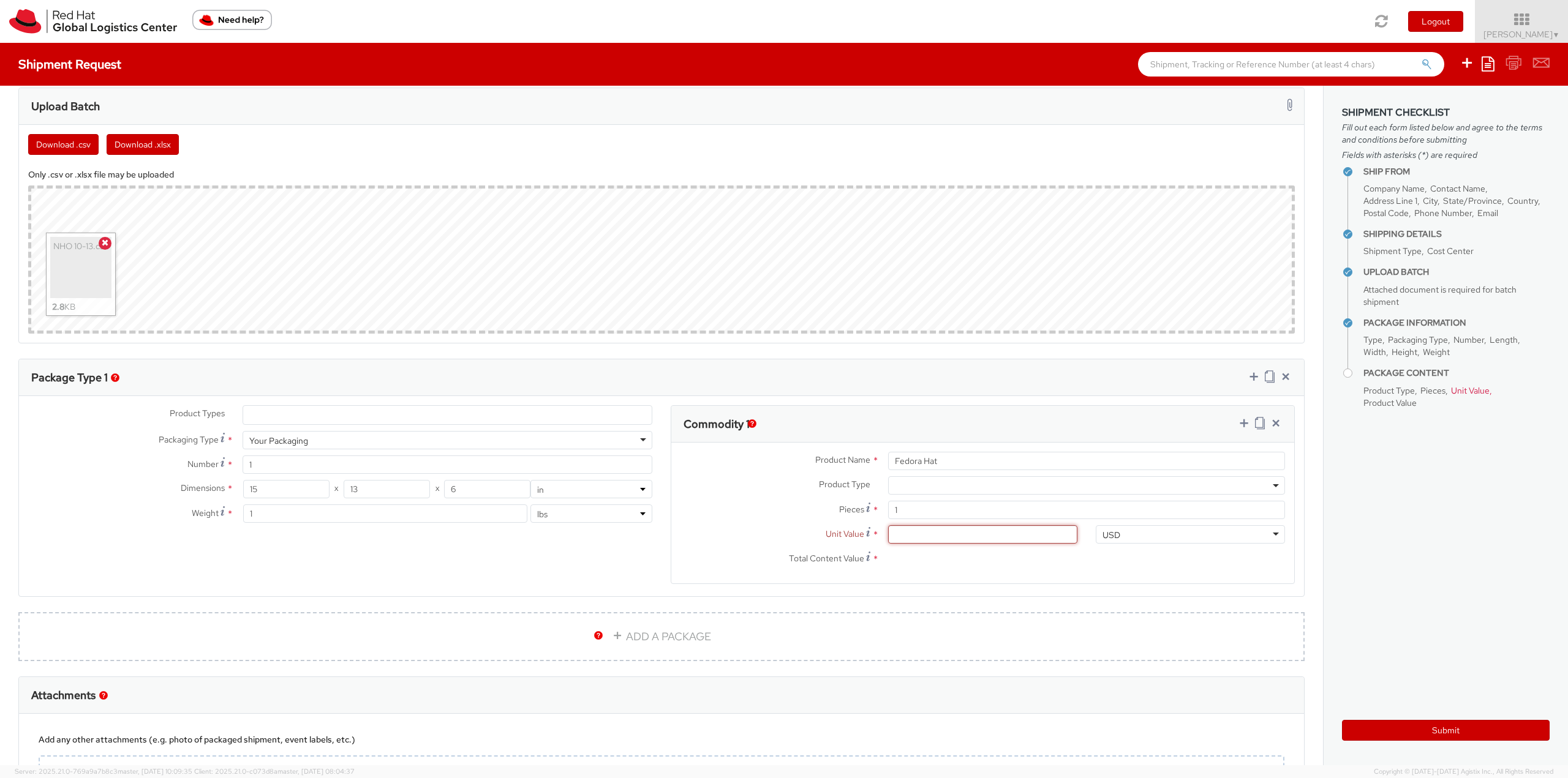
type input "1.00"
type input "18.00"
click at [1238, 419] on icon at bounding box center [1244, 423] width 12 height 12
select select
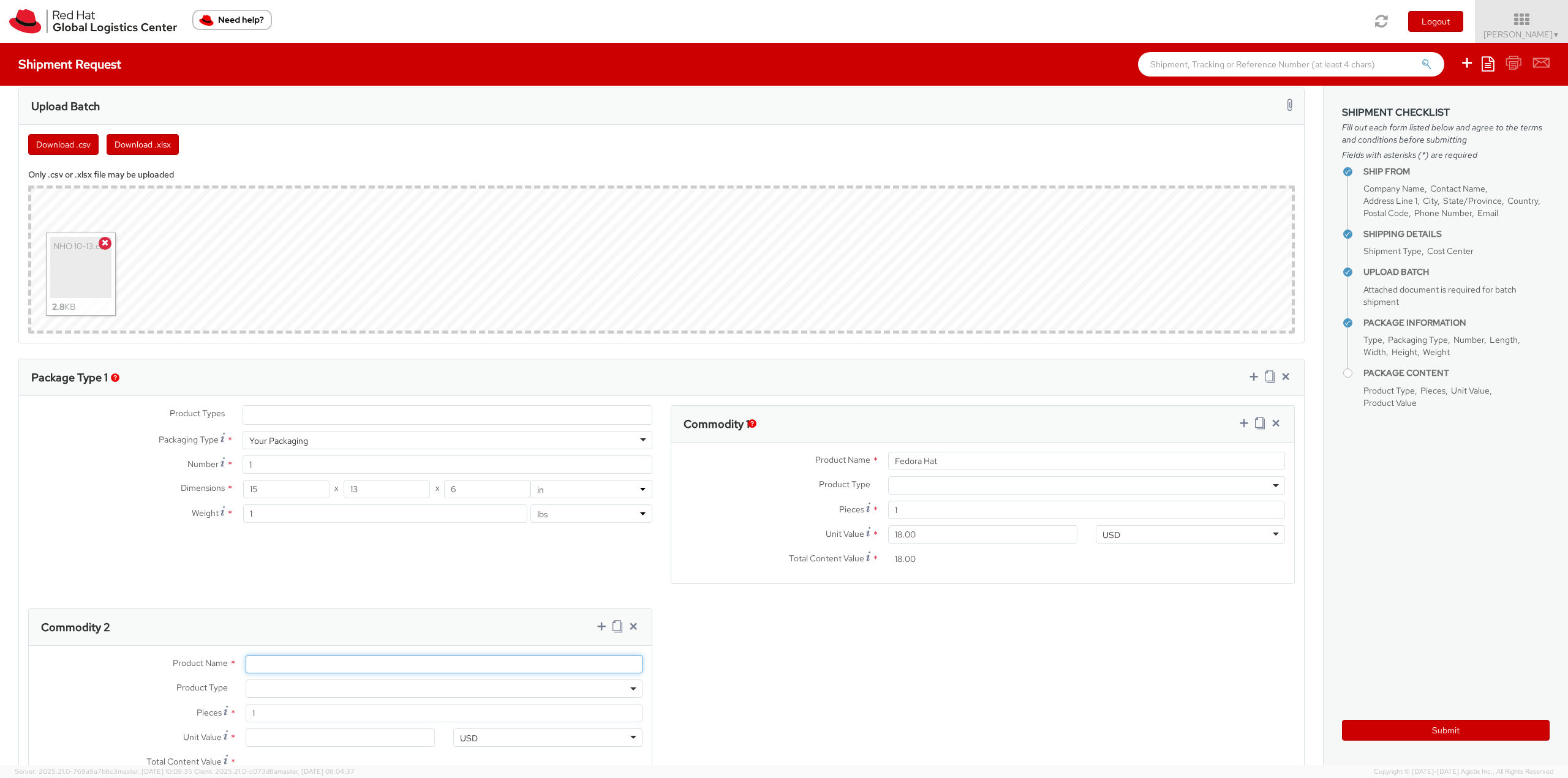
click at [351, 665] on input "Product Name *" at bounding box center [444, 664] width 397 height 18
type input "Postcard"
click at [268, 738] on input "Unit Value *" at bounding box center [340, 738] width 189 height 18
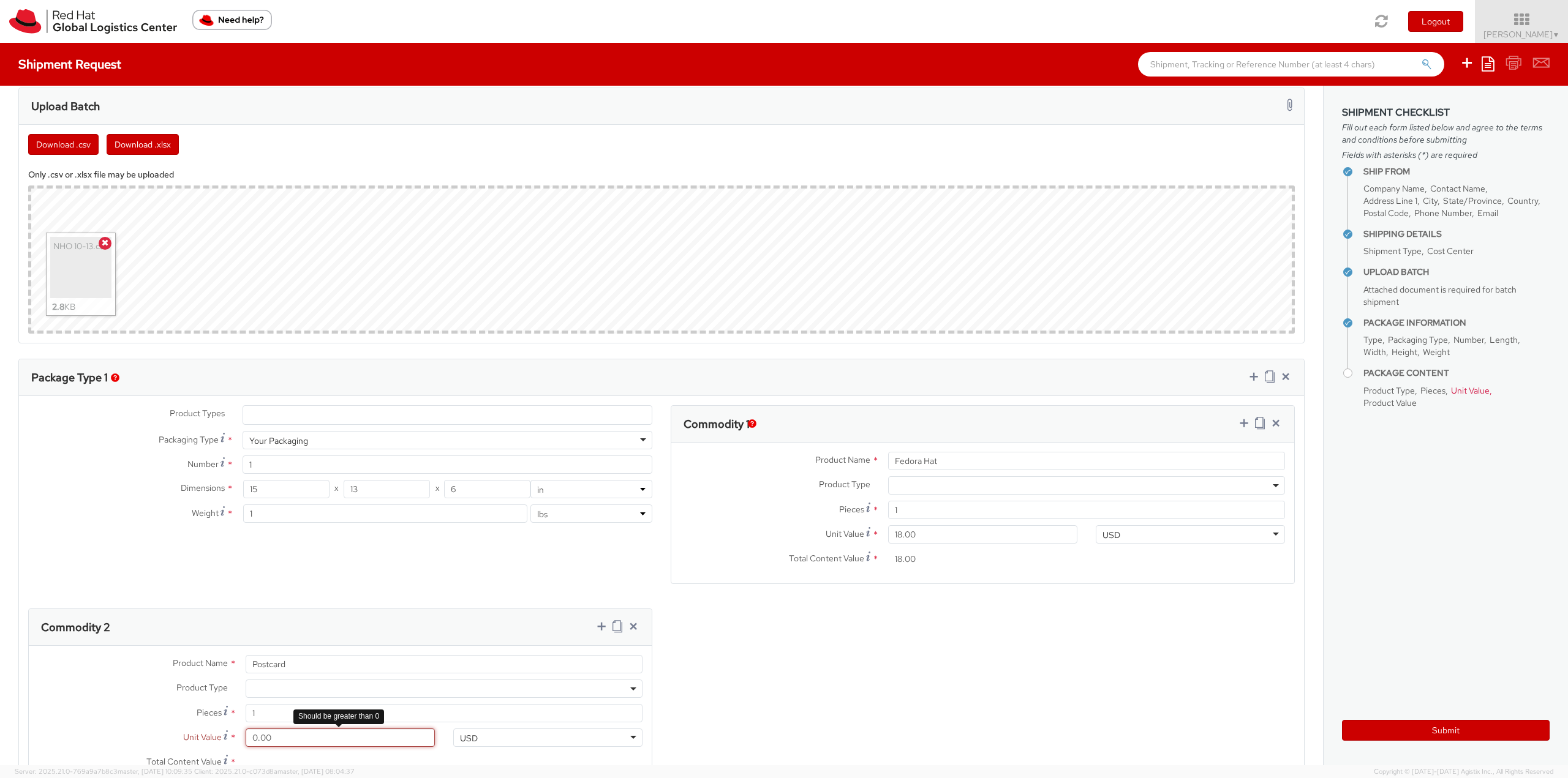
type input "0.60"
type input "0.65"
click at [595, 621] on icon at bounding box center [601, 626] width 12 height 12
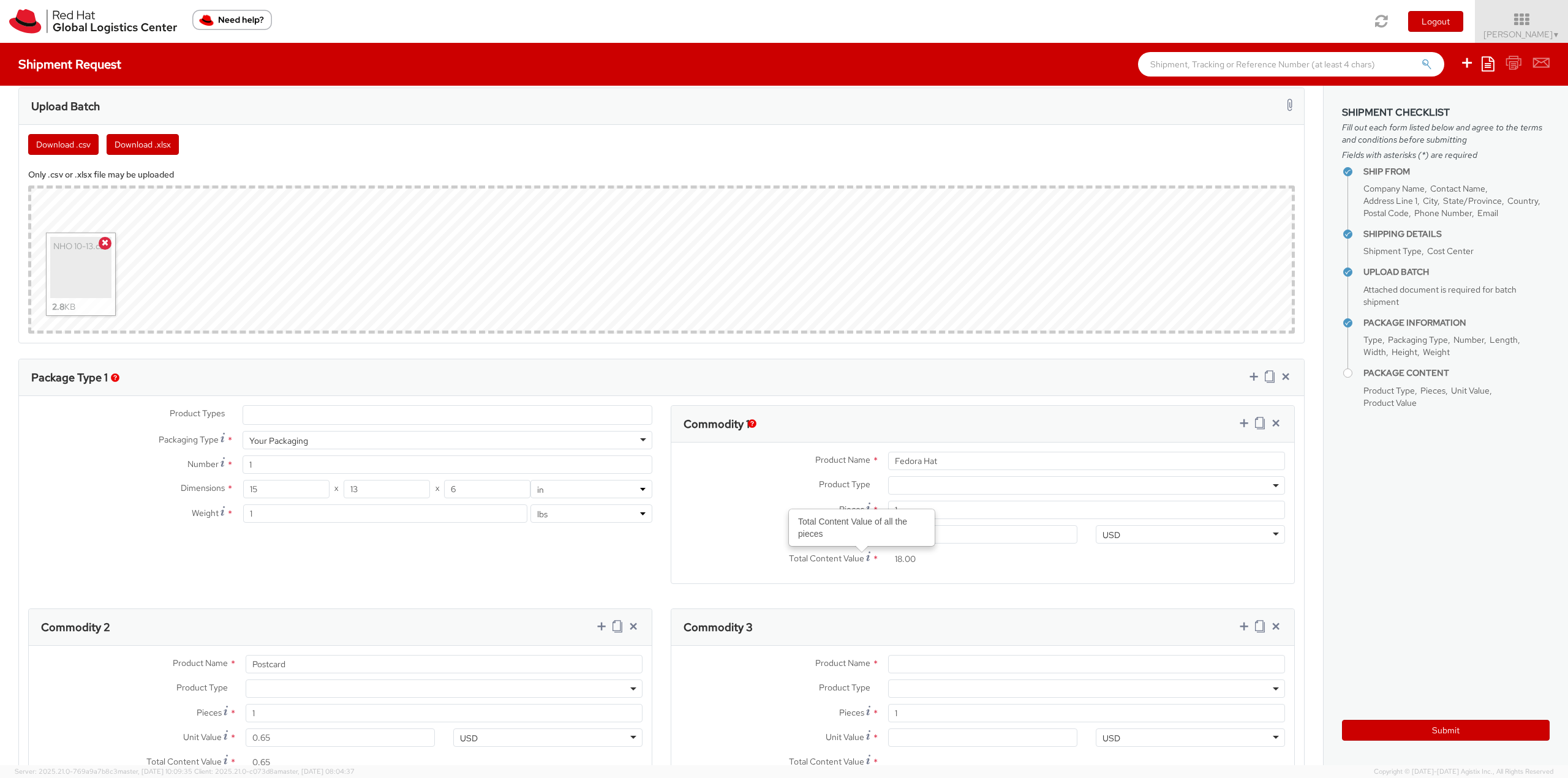
select select "SERVER"
click at [931, 659] on input "Product Name *" at bounding box center [1086, 664] width 397 height 18
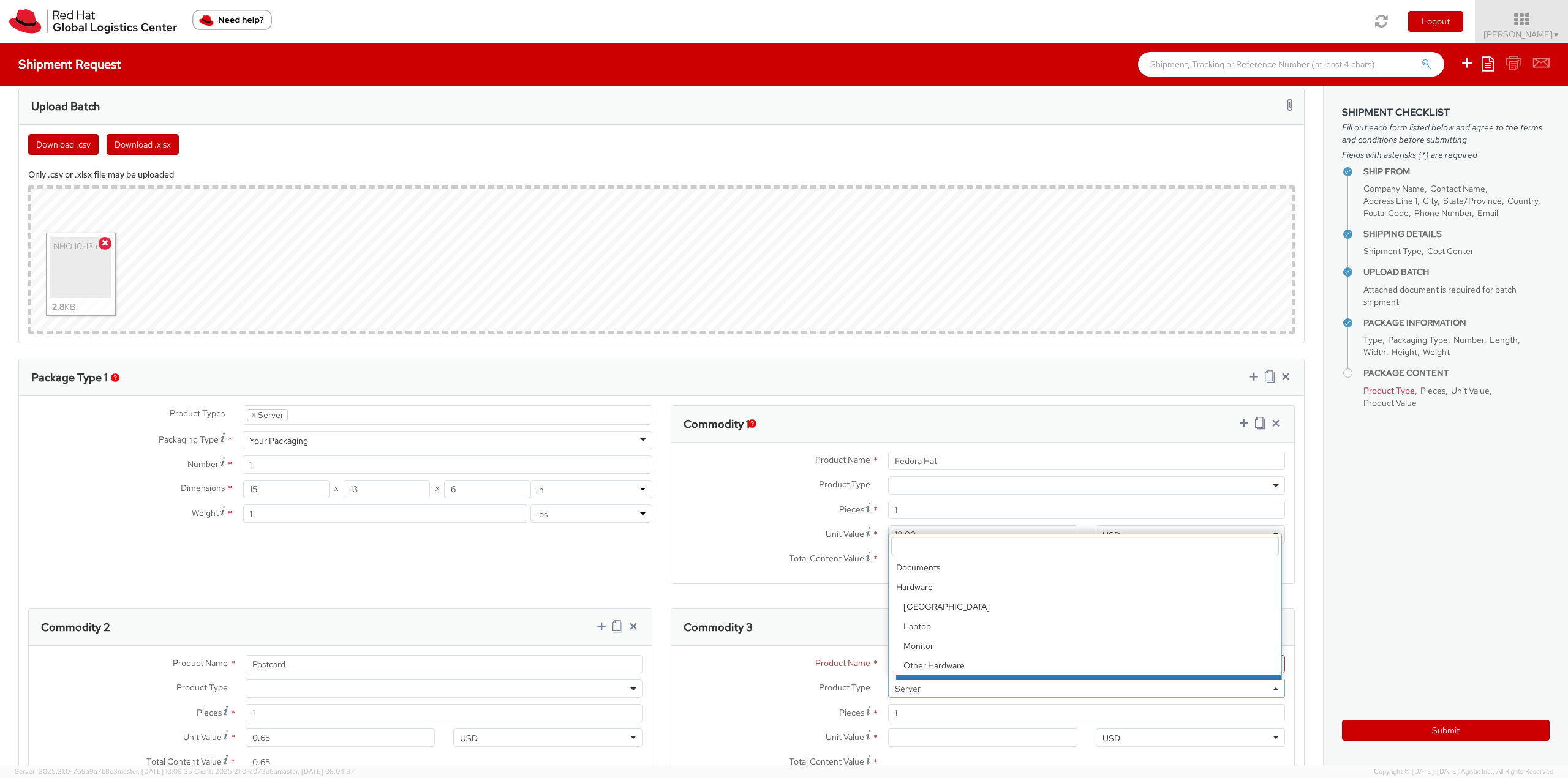
click at [914, 683] on span "Server" at bounding box center [1086, 689] width 397 height 18
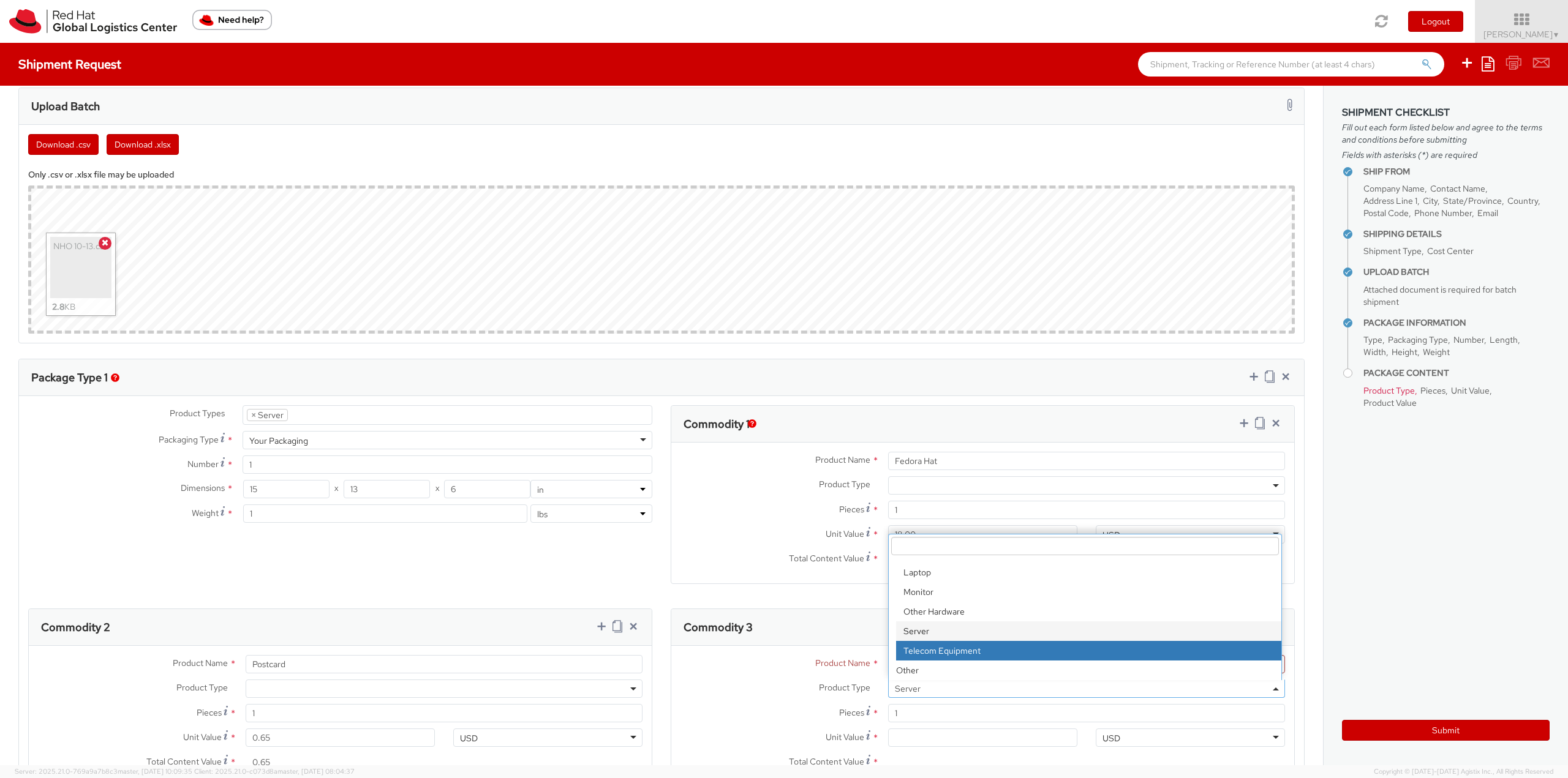
scroll to position [551, 0]
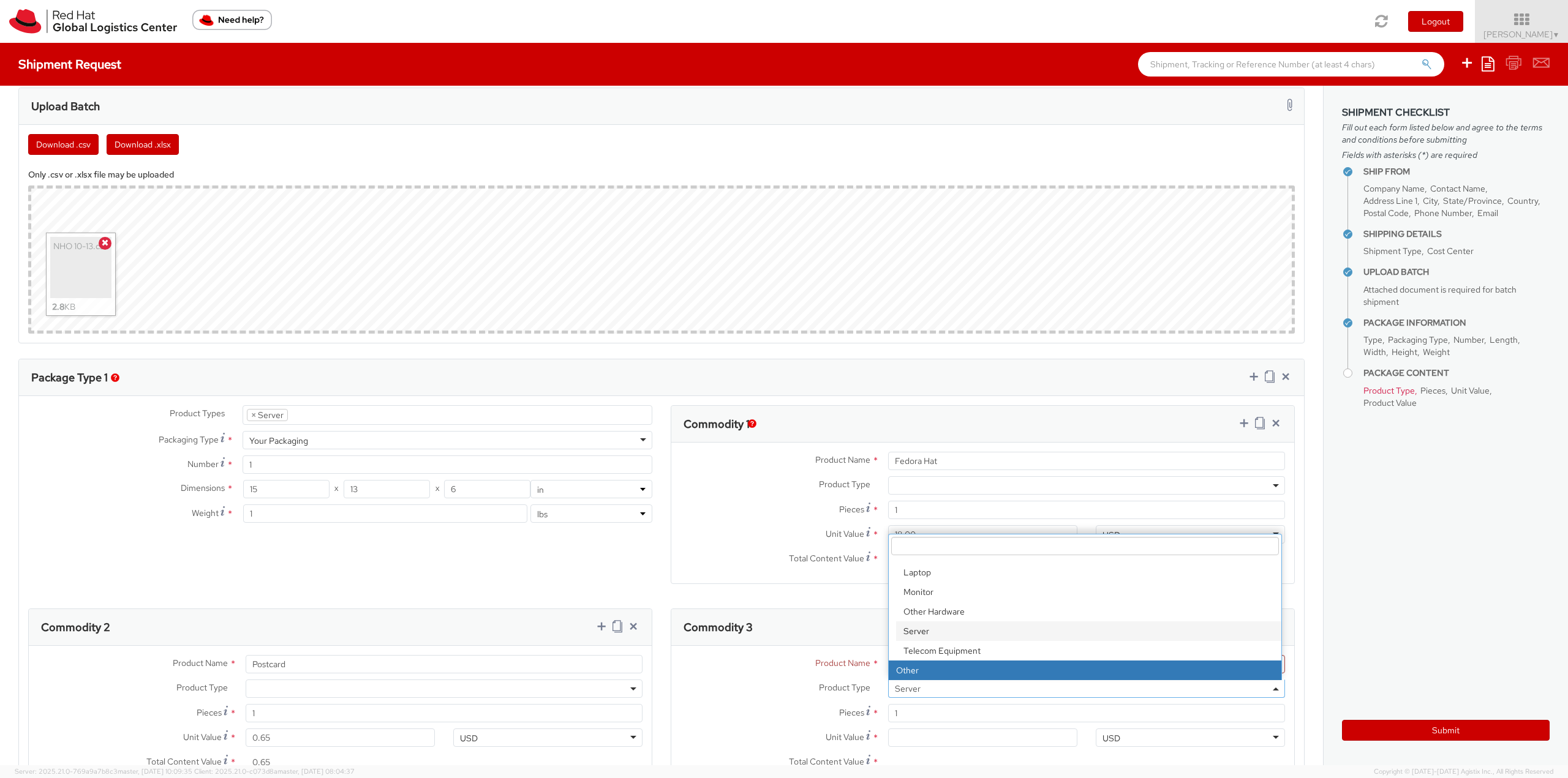
select select "OTHER"
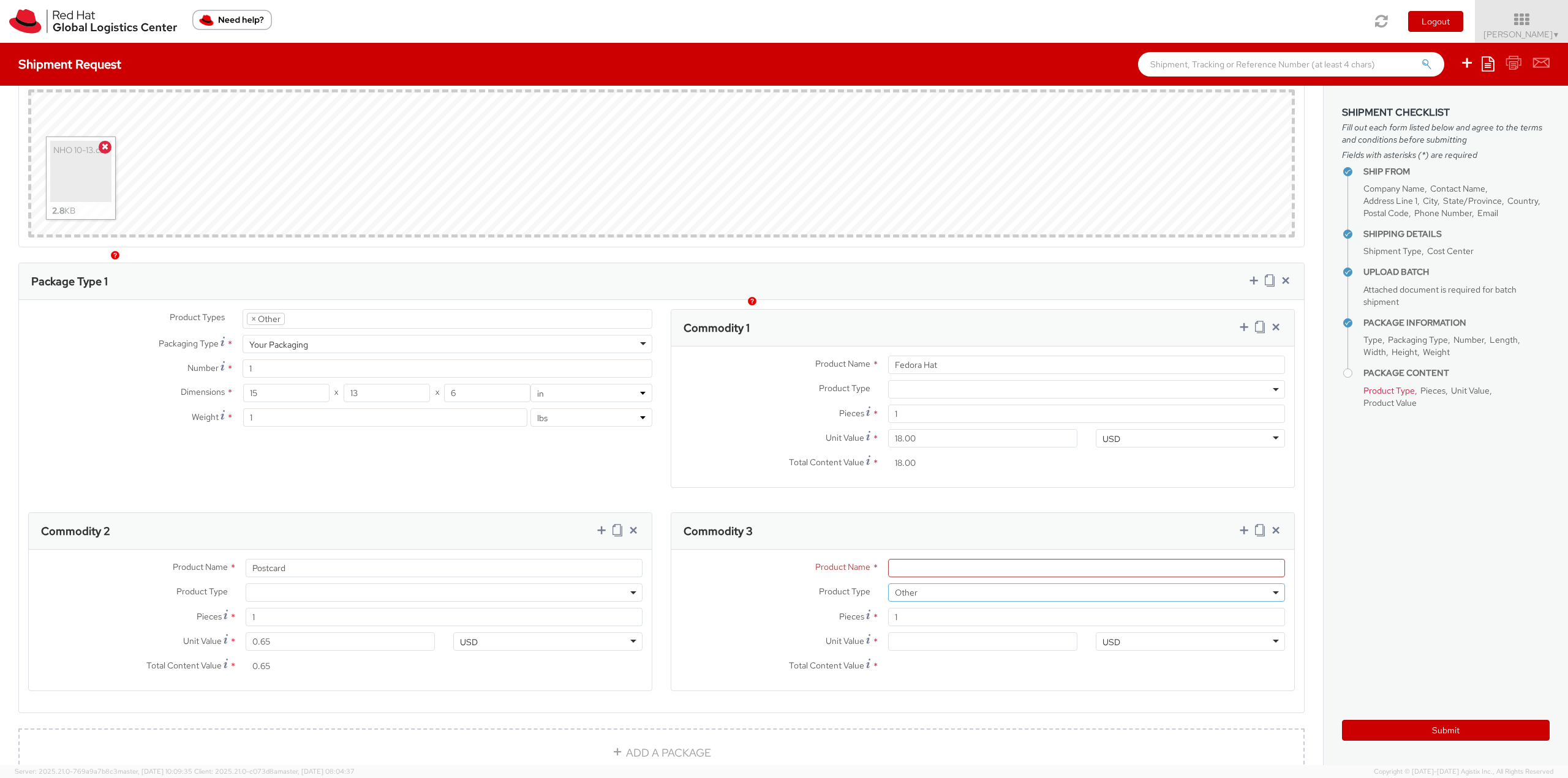
scroll to position [674, 0]
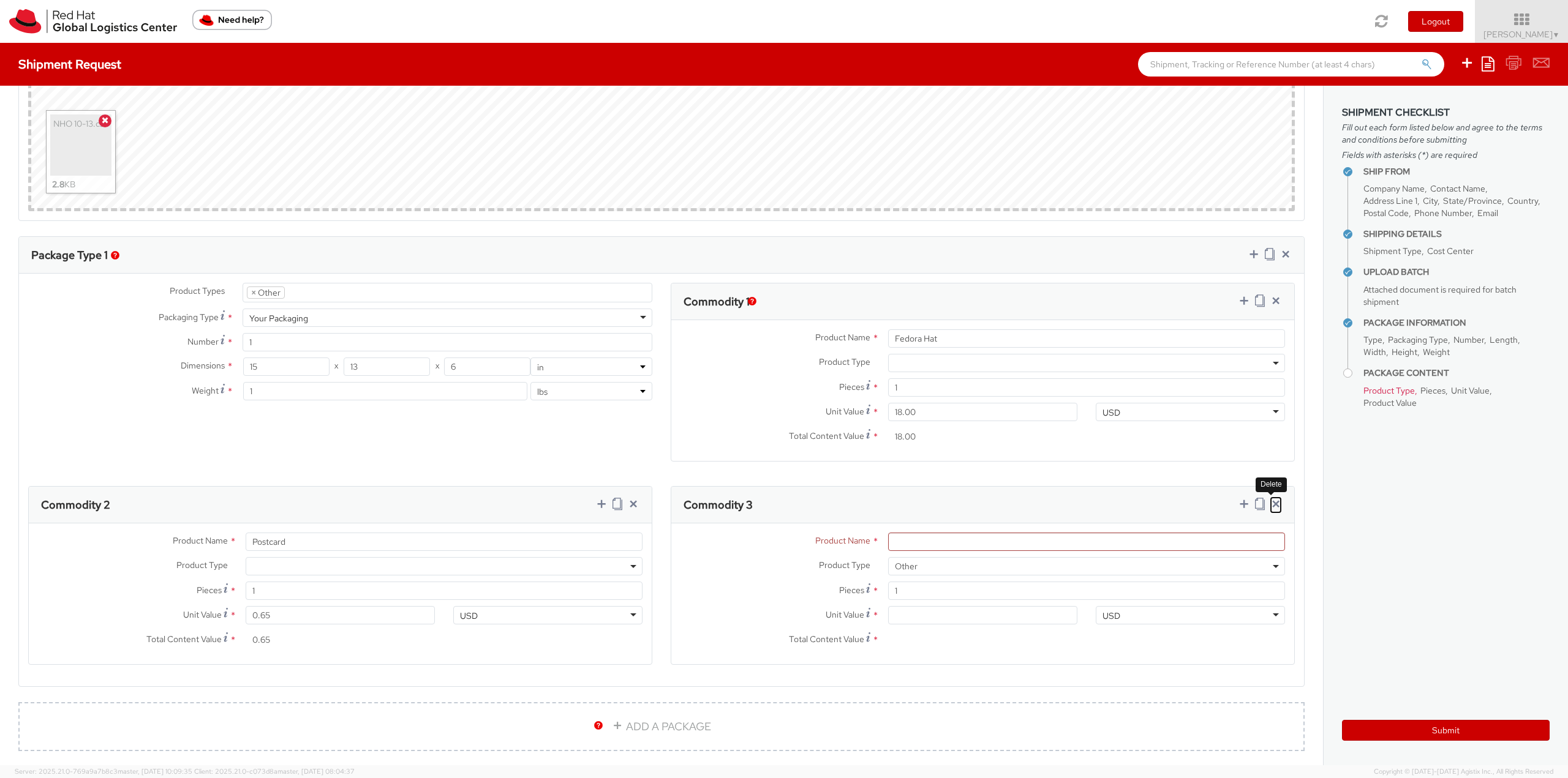
click at [1270, 505] on icon at bounding box center [1276, 503] width 12 height 12
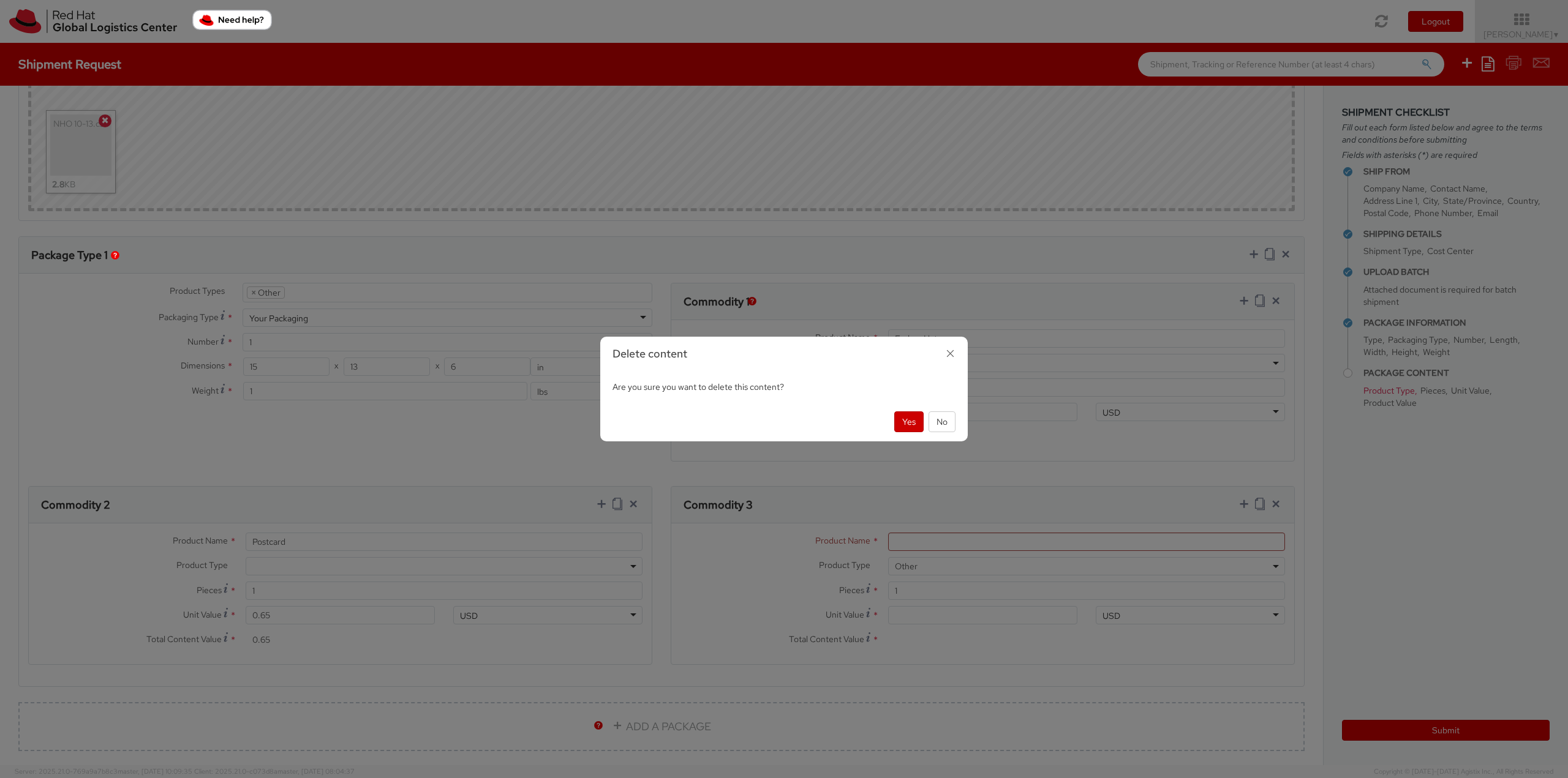
click at [910, 432] on div "Yes No" at bounding box center [784, 422] width 367 height 40
click at [911, 427] on button "Yes" at bounding box center [908, 421] width 30 height 21
select select
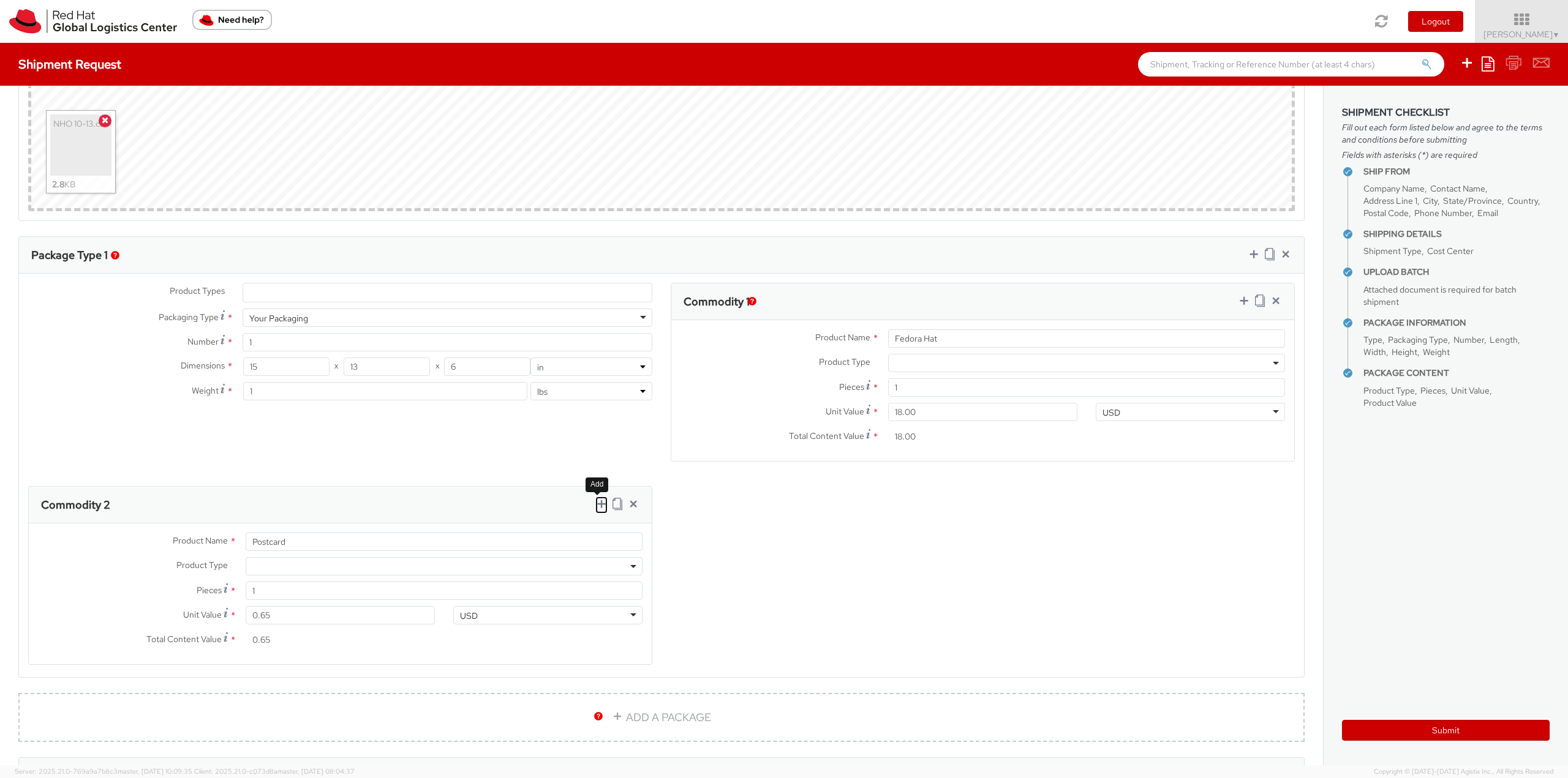
click at [595, 497] on link at bounding box center [601, 505] width 12 height 17
select select
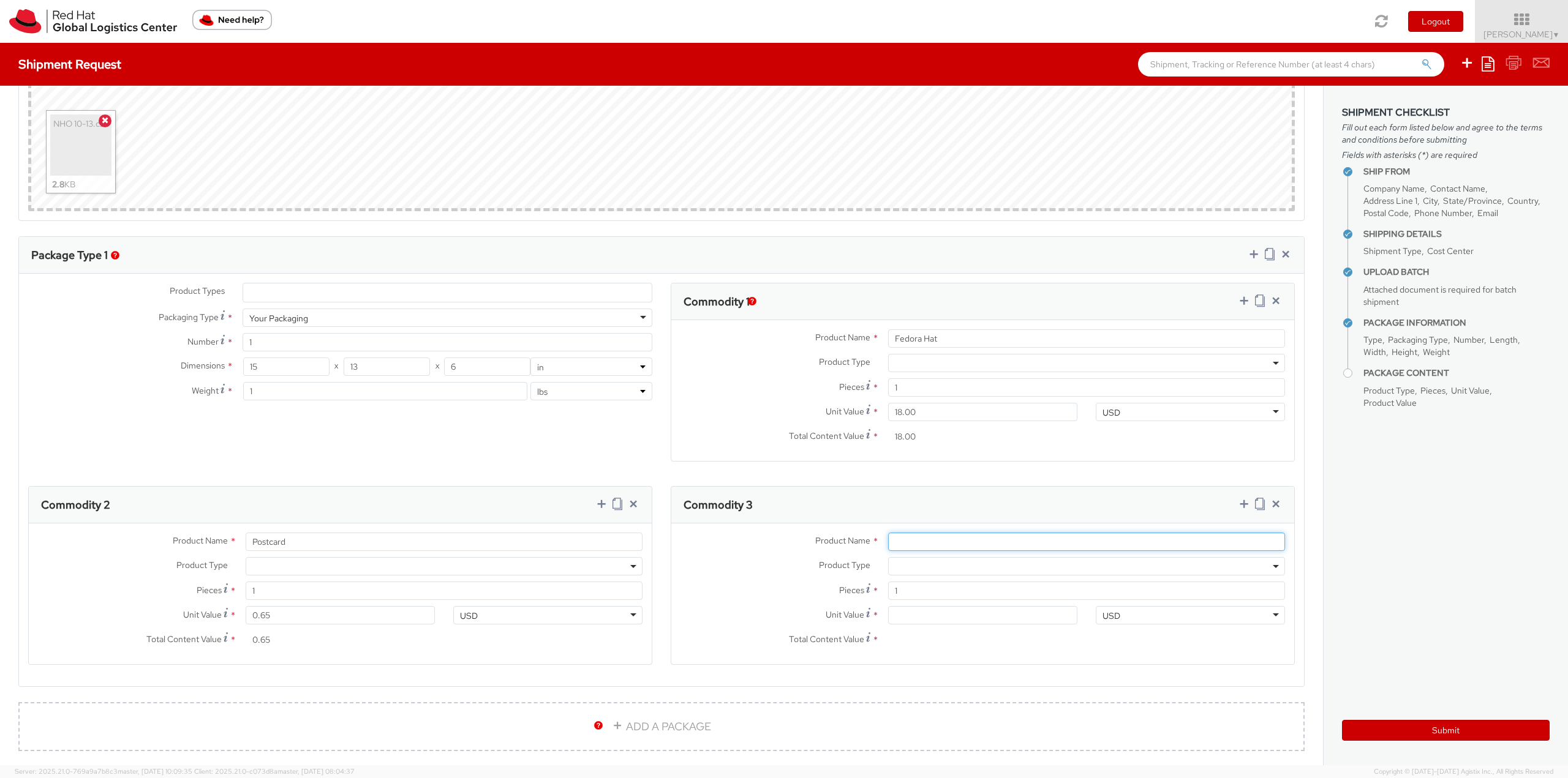
click at [907, 538] on input "Product Name *" at bounding box center [1086, 541] width 397 height 18
type input "Sticker"
type input "0.20"
type input "0.23"
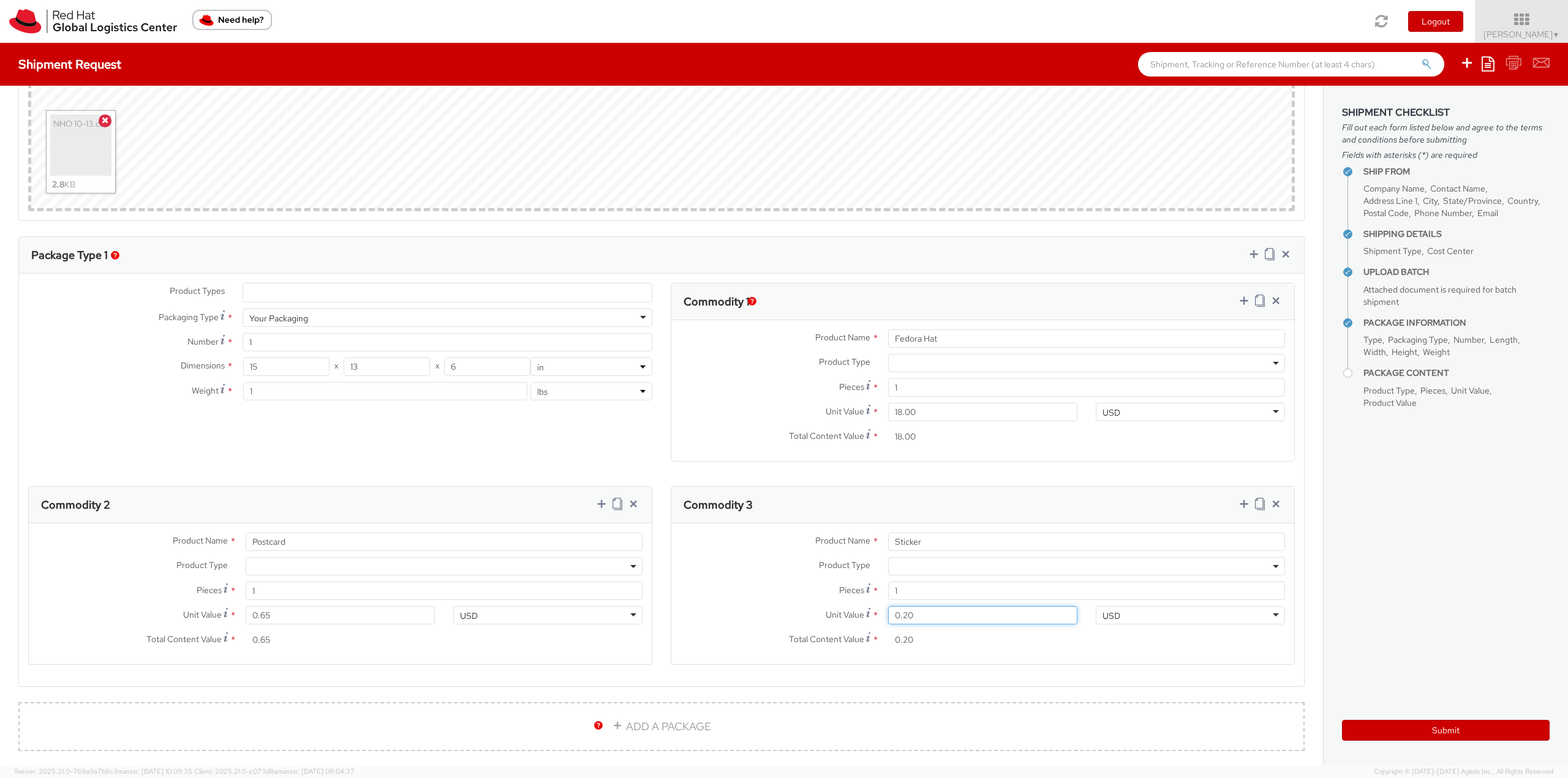
type input "0.23"
click at [768, 570] on label "Product Type *" at bounding box center [774, 565] width 208 height 16
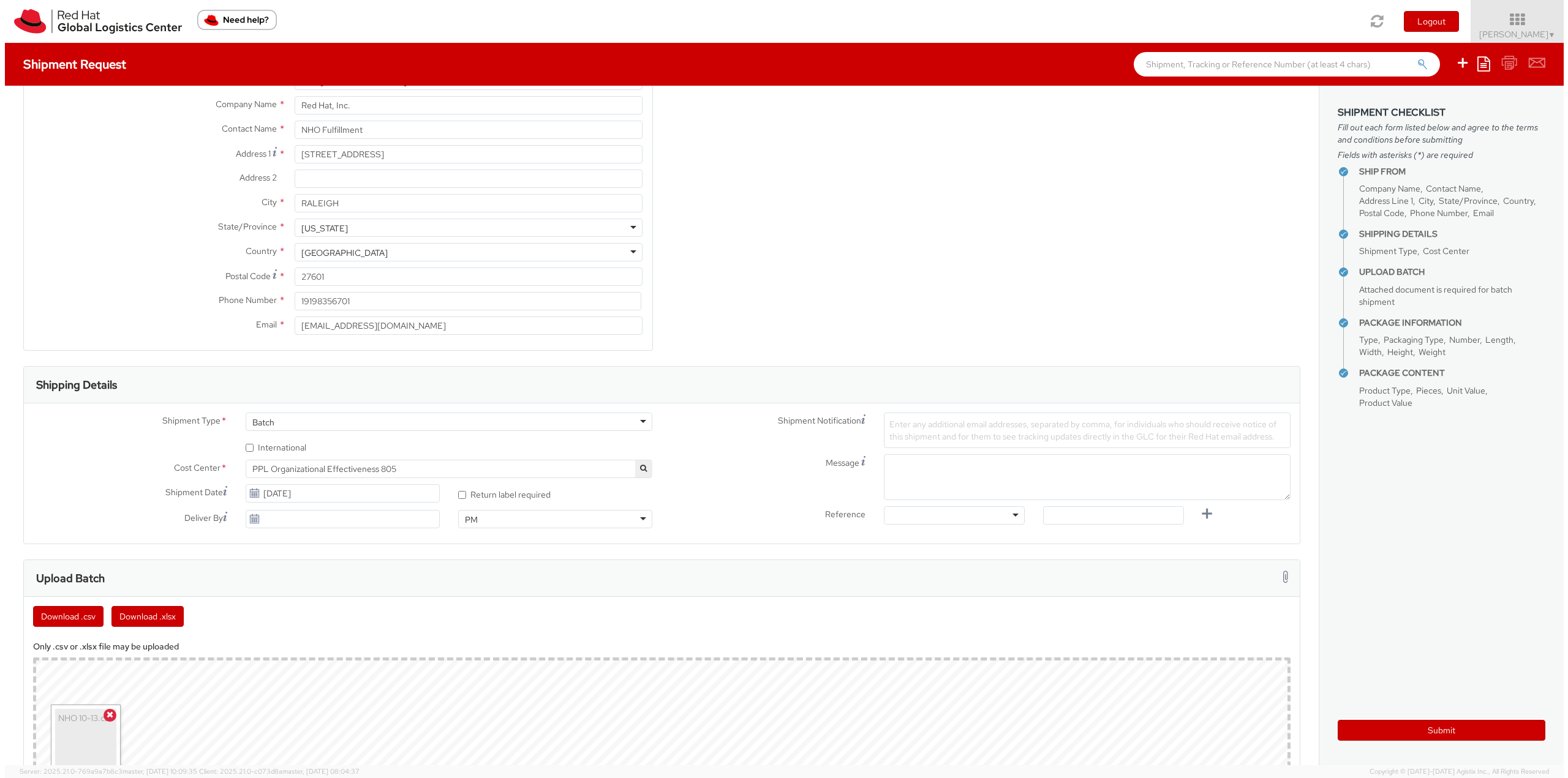
scroll to position [0, 0]
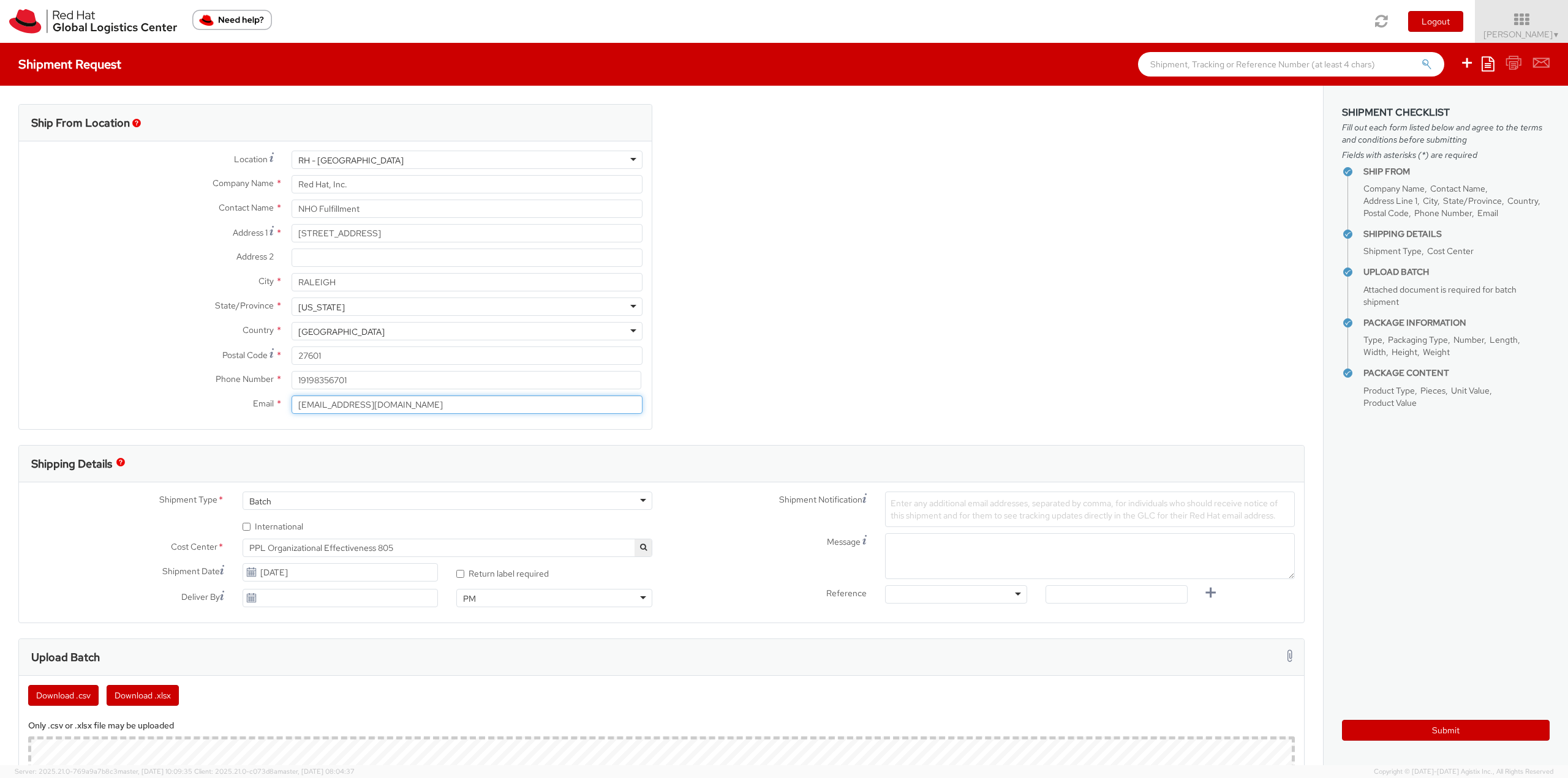
drag, startPoint x: 425, startPoint y: 403, endPoint x: 232, endPoint y: 390, distance: 193.4
click at [239, 391] on div "Location * RH - Raleigh RH - Raleigh RH - Amsterdam - MSO RH - Amsterdam Data C…" at bounding box center [336, 285] width 633 height 269
type input "rlomax@redhat.com"
click at [1371, 725] on button "Submit" at bounding box center [1446, 730] width 208 height 21
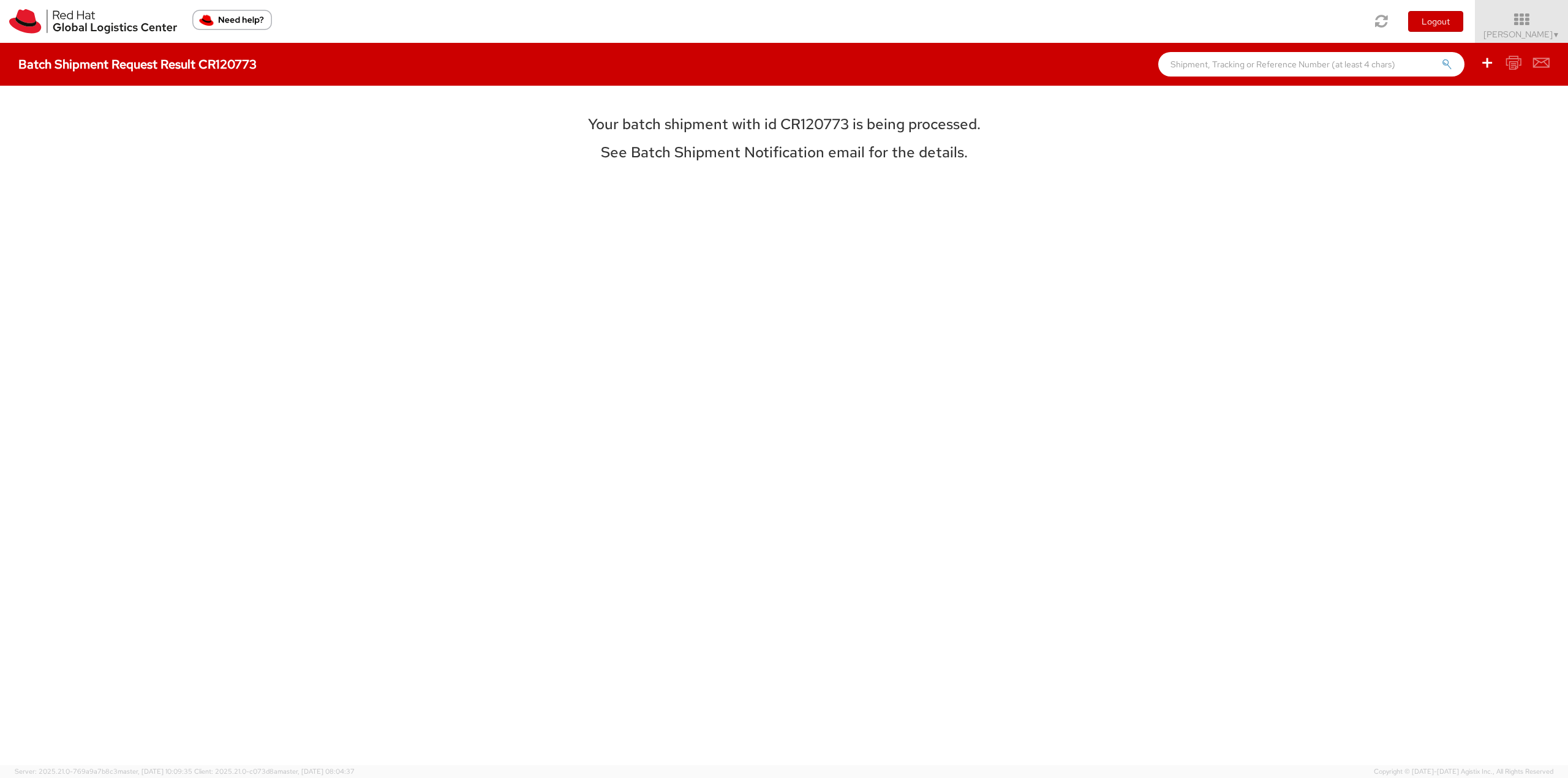
click at [808, 116] on h3 "Your batch shipment with id CR120773 is being processed." at bounding box center [784, 124] width 548 height 16
drag, startPoint x: 808, startPoint y: 116, endPoint x: 814, endPoint y: 117, distance: 6.1
click at [809, 117] on h3 "Your batch shipment with id CR120773 is being processed." at bounding box center [784, 124] width 548 height 16
copy h3 "CR120773"
